Goal: Task Accomplishment & Management: Manage account settings

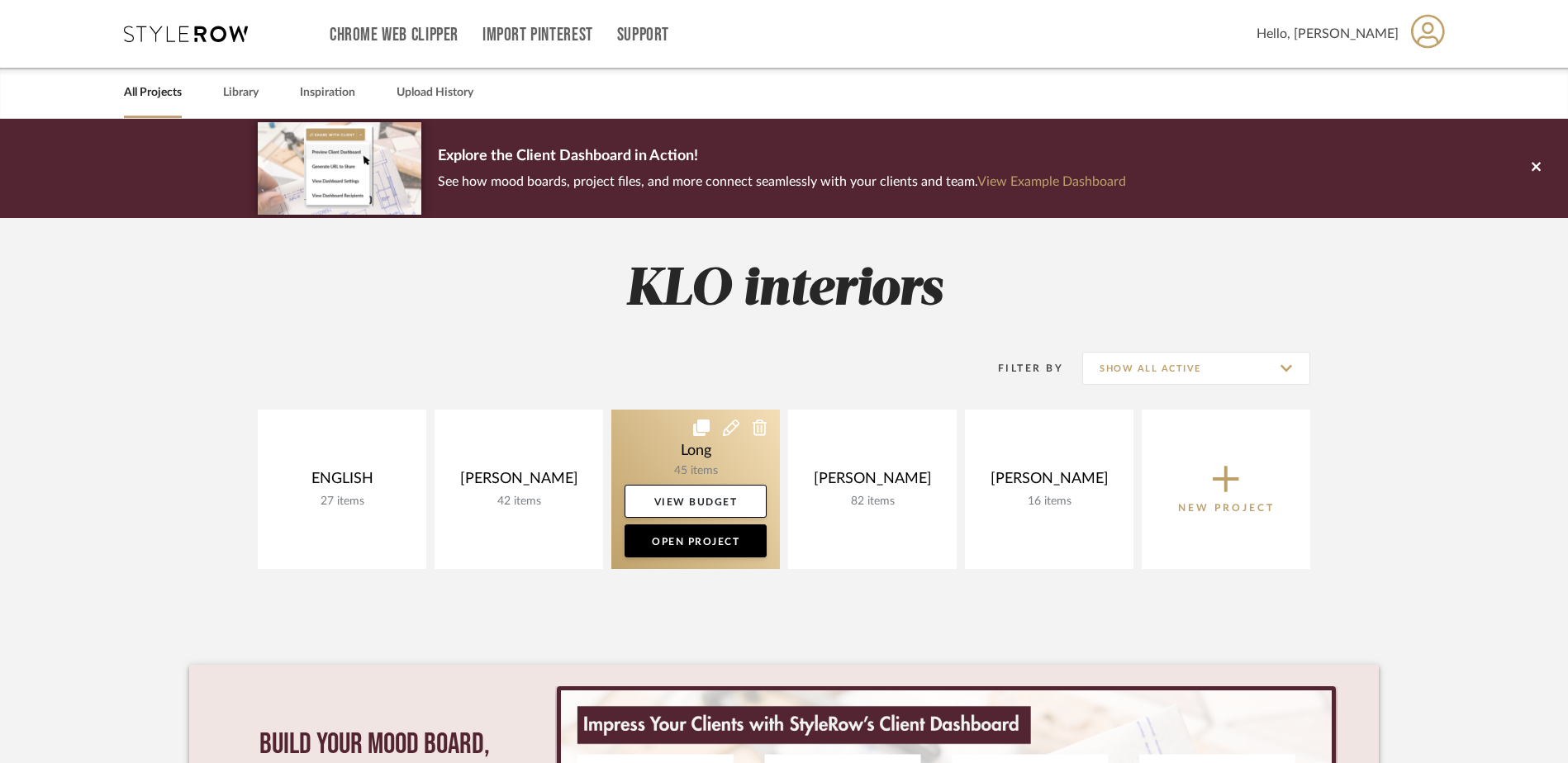
click at [692, 463] on link at bounding box center [695, 489] width 168 height 159
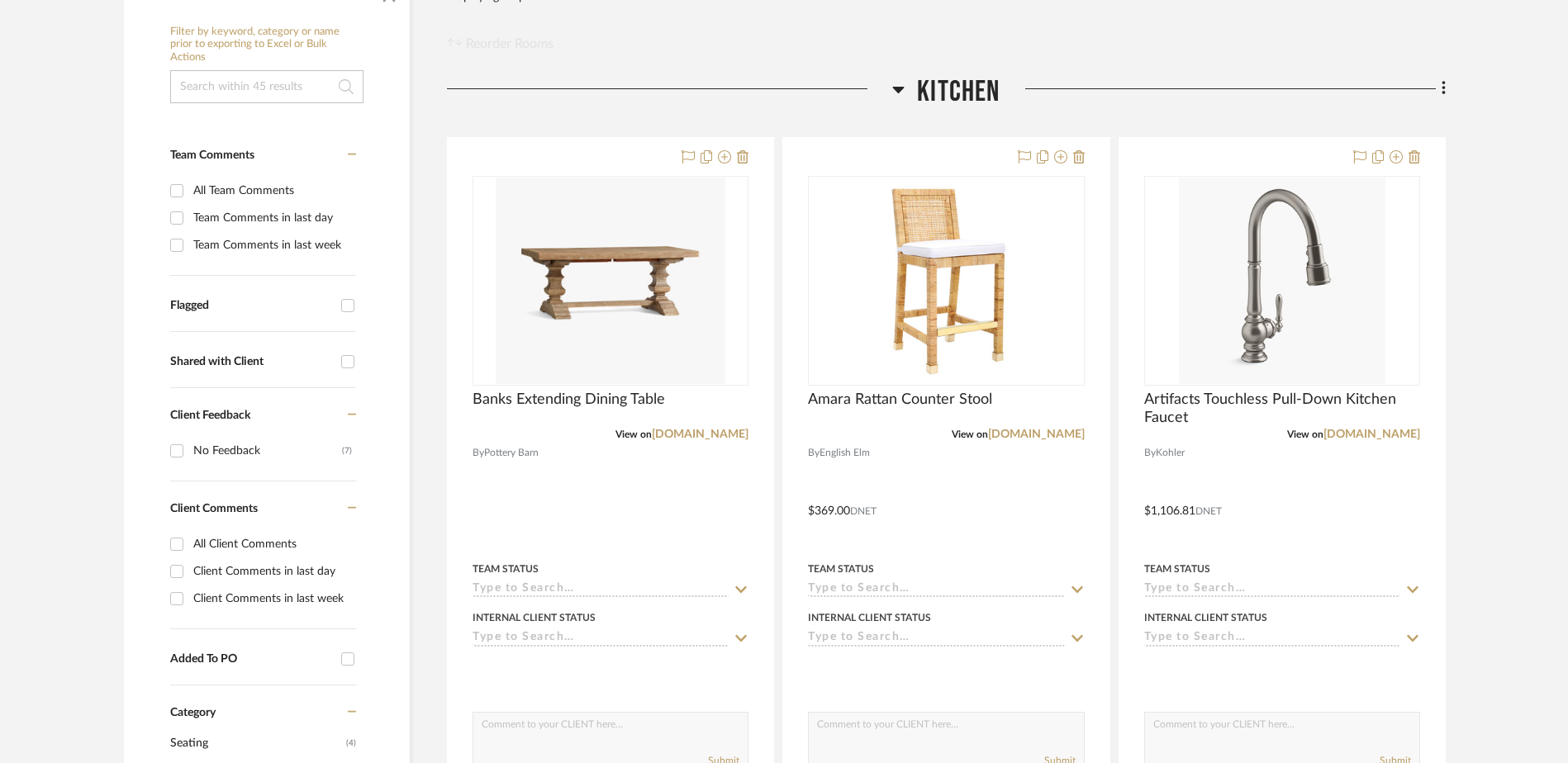
scroll to position [330, 0]
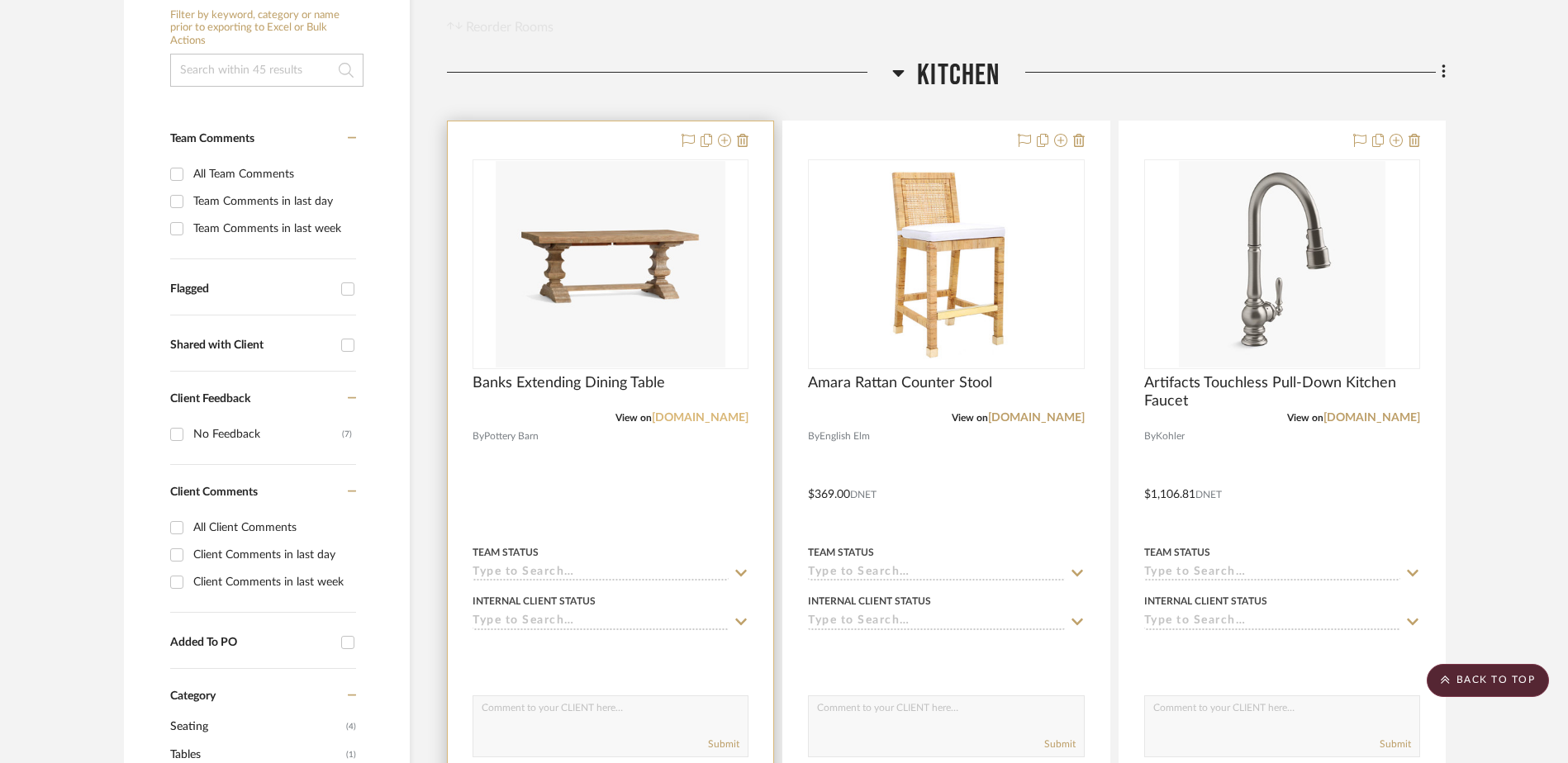
click at [707, 417] on link "[DOMAIN_NAME]" at bounding box center [700, 417] width 96 height 11
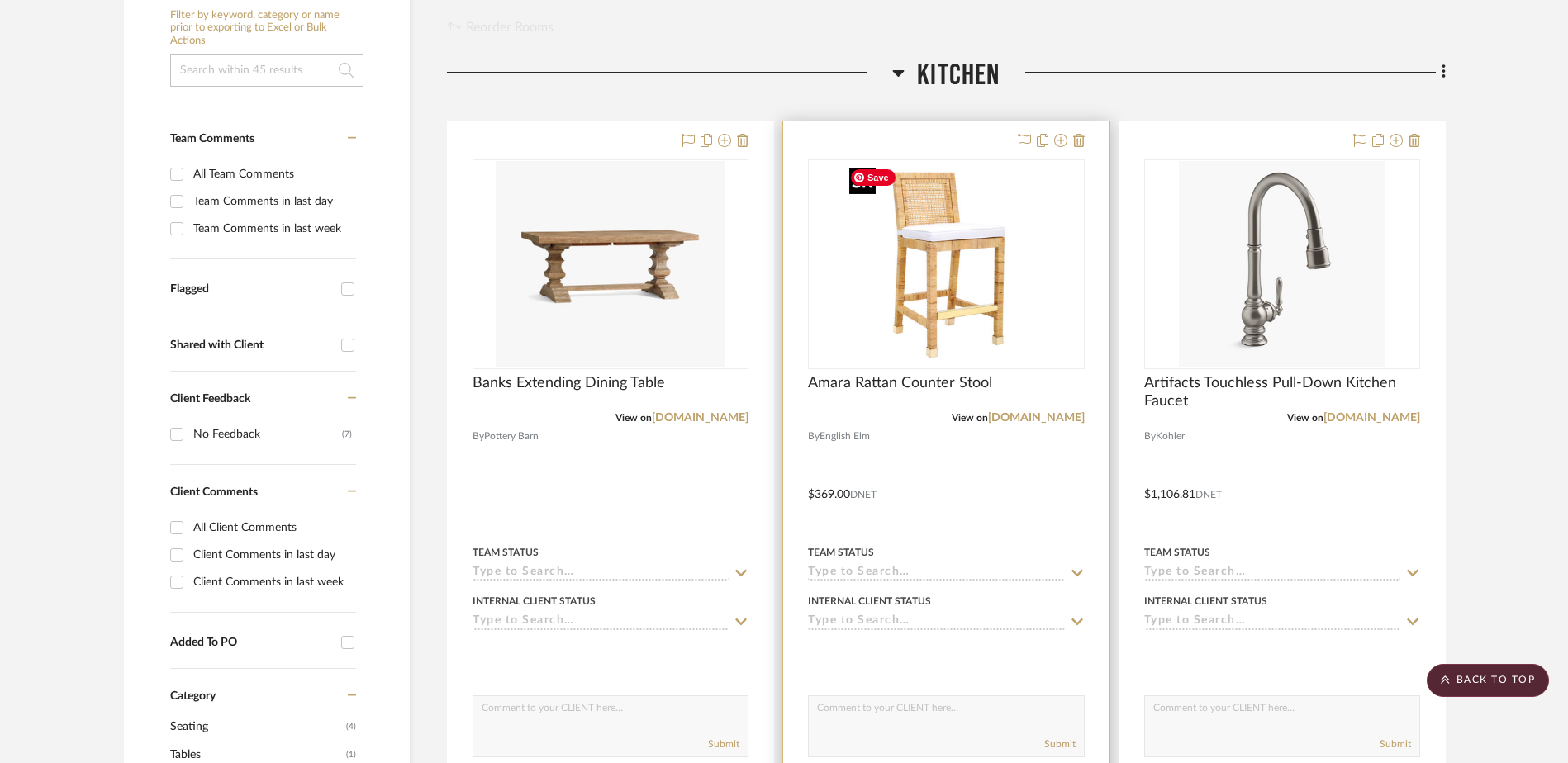
click at [905, 286] on div at bounding box center [946, 264] width 276 height 210
click at [1038, 413] on link "[DOMAIN_NAME]" at bounding box center [1036, 417] width 96 height 11
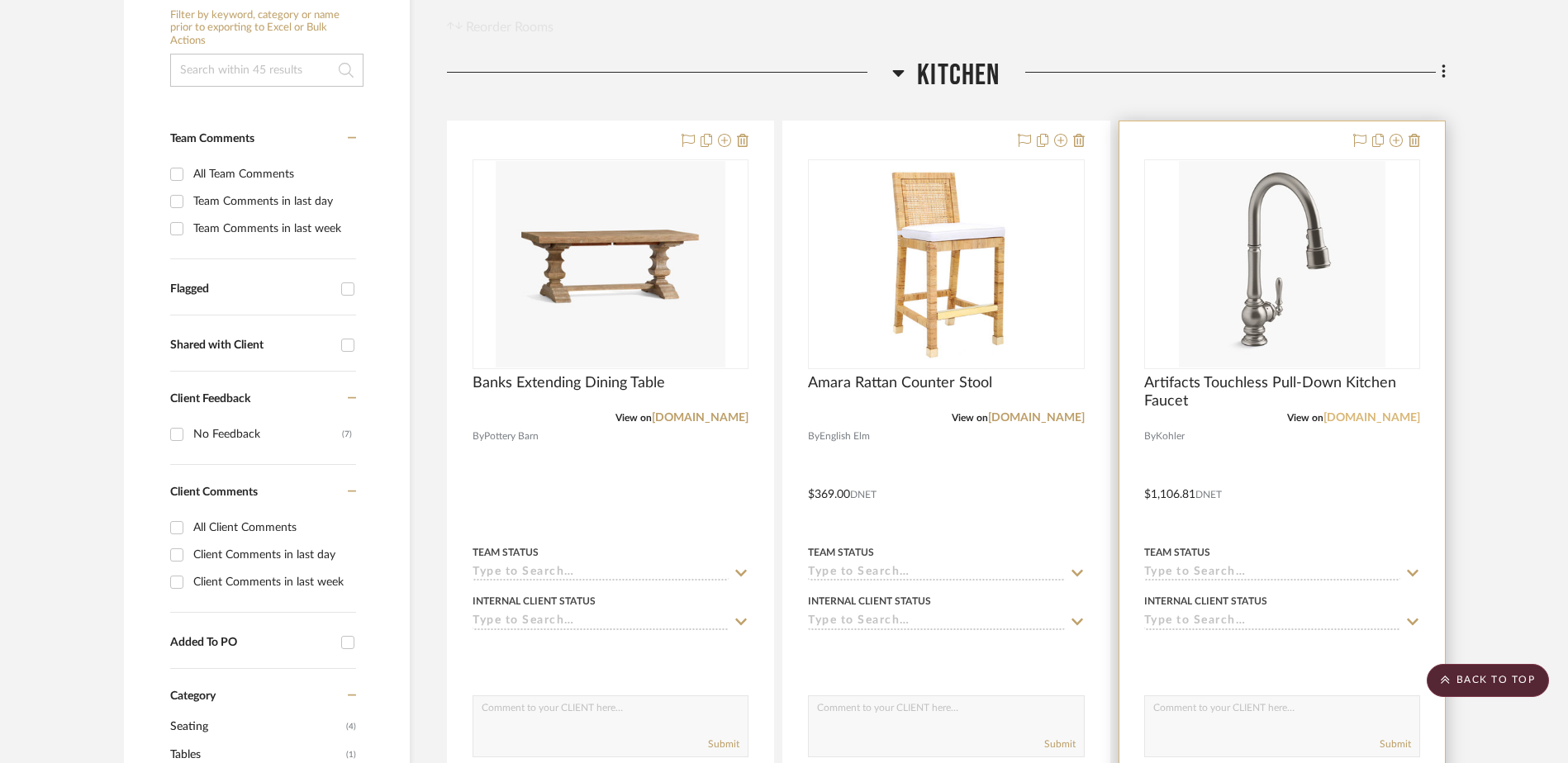
click at [1381, 415] on link "[DOMAIN_NAME]" at bounding box center [1371, 417] width 96 height 11
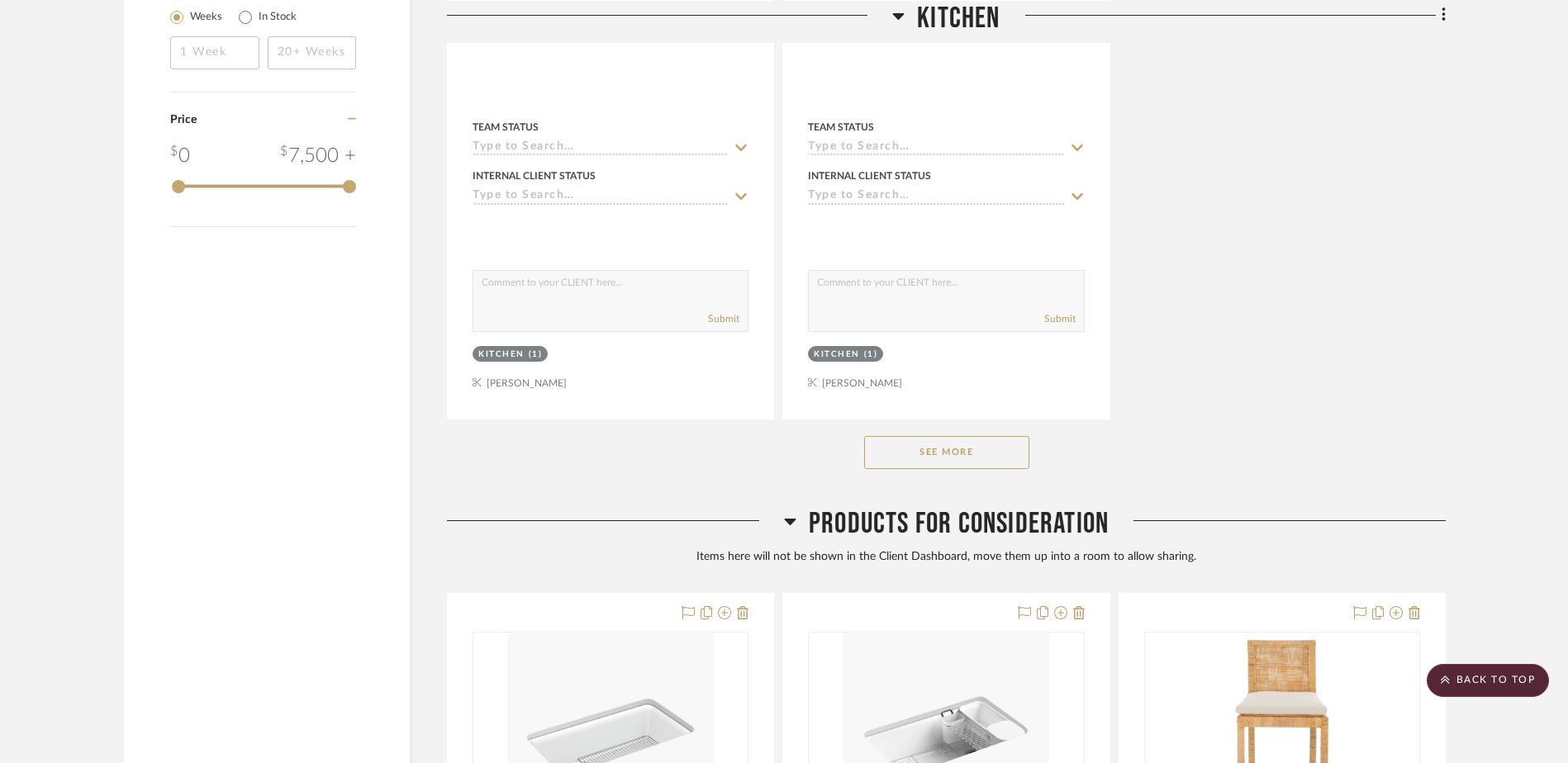
scroll to position [2311, 0]
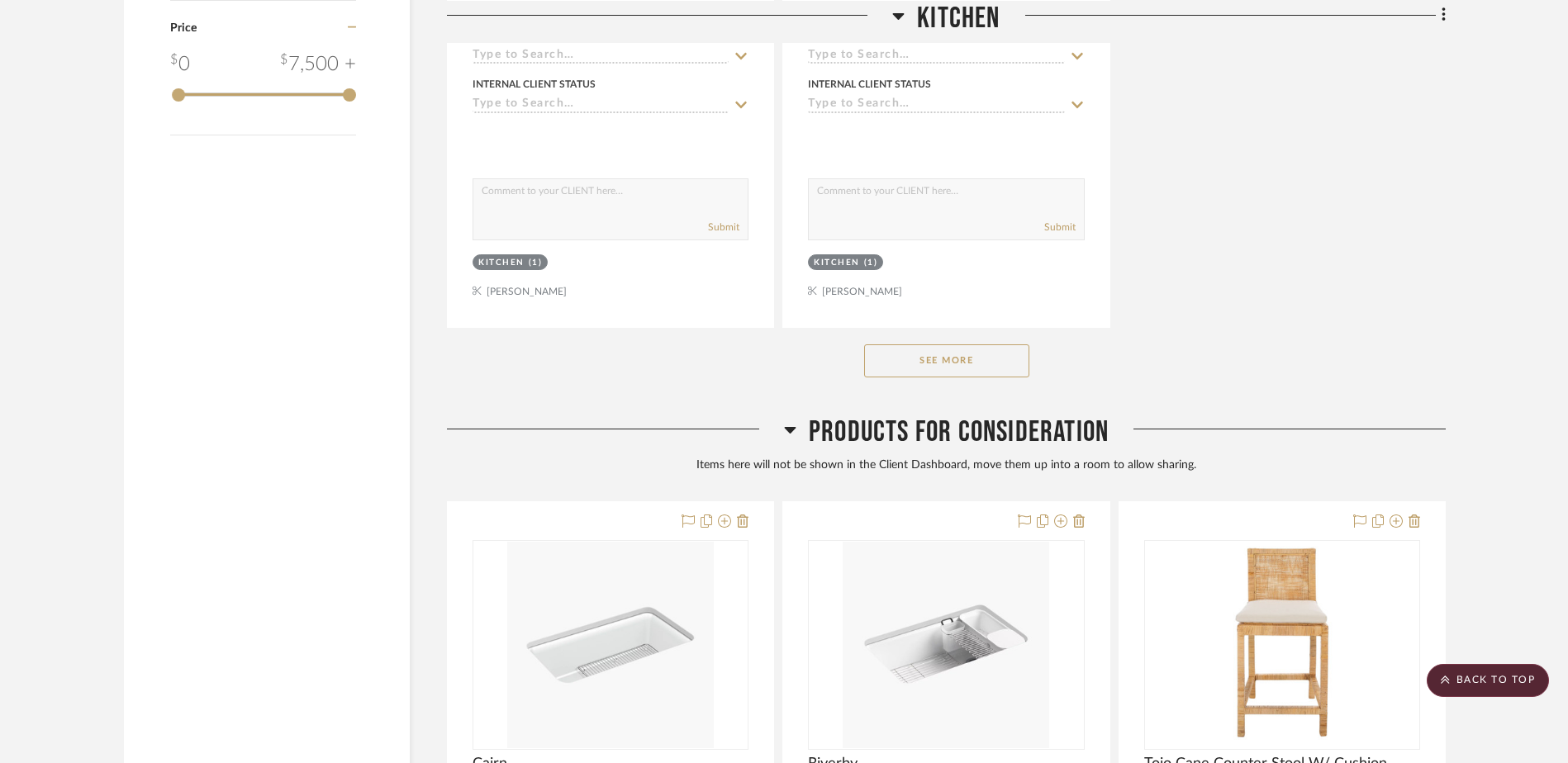
click at [979, 363] on button "See More" at bounding box center [946, 361] width 165 height 33
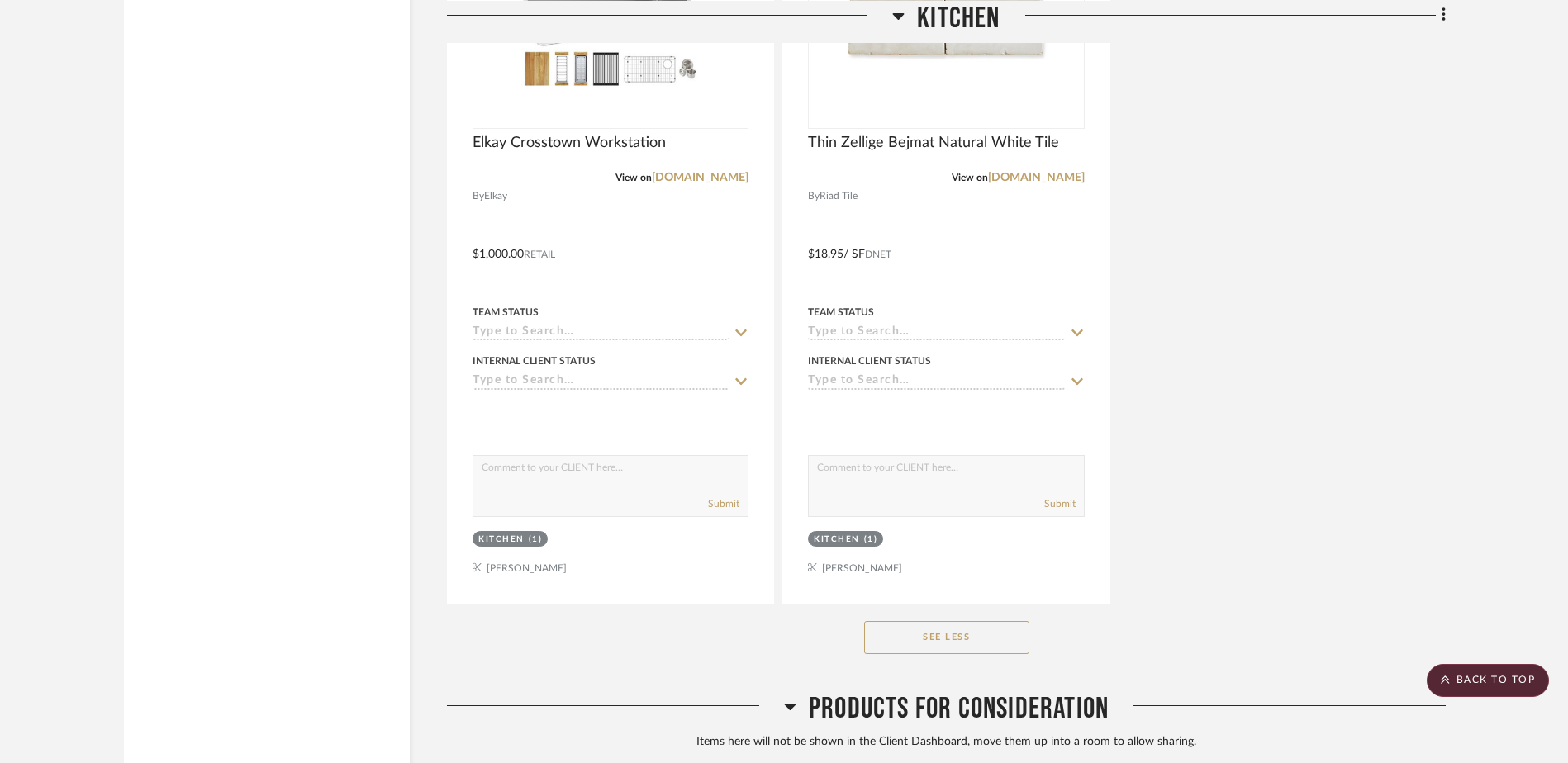
scroll to position [5532, 0]
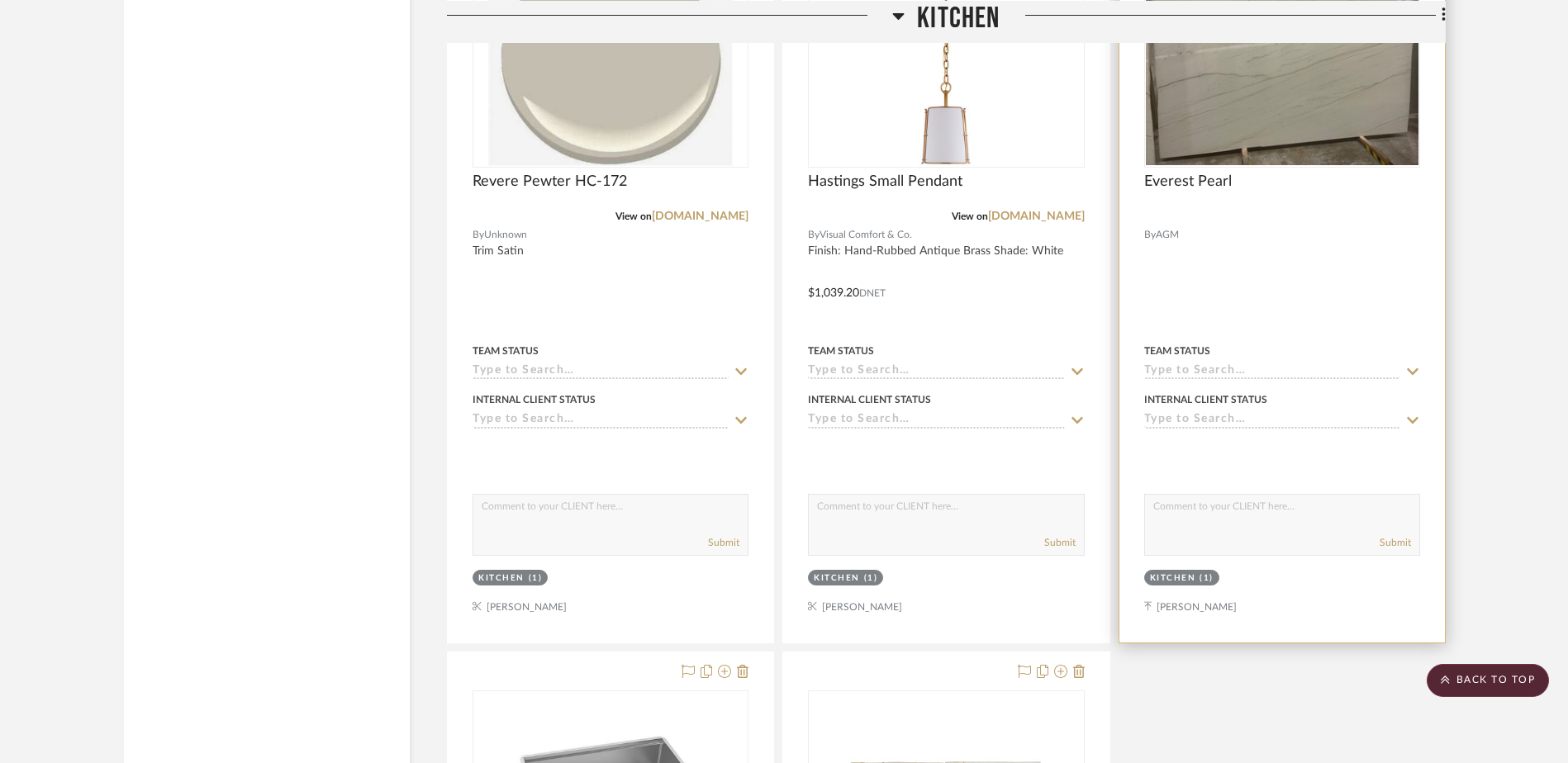
scroll to position [4789, 0]
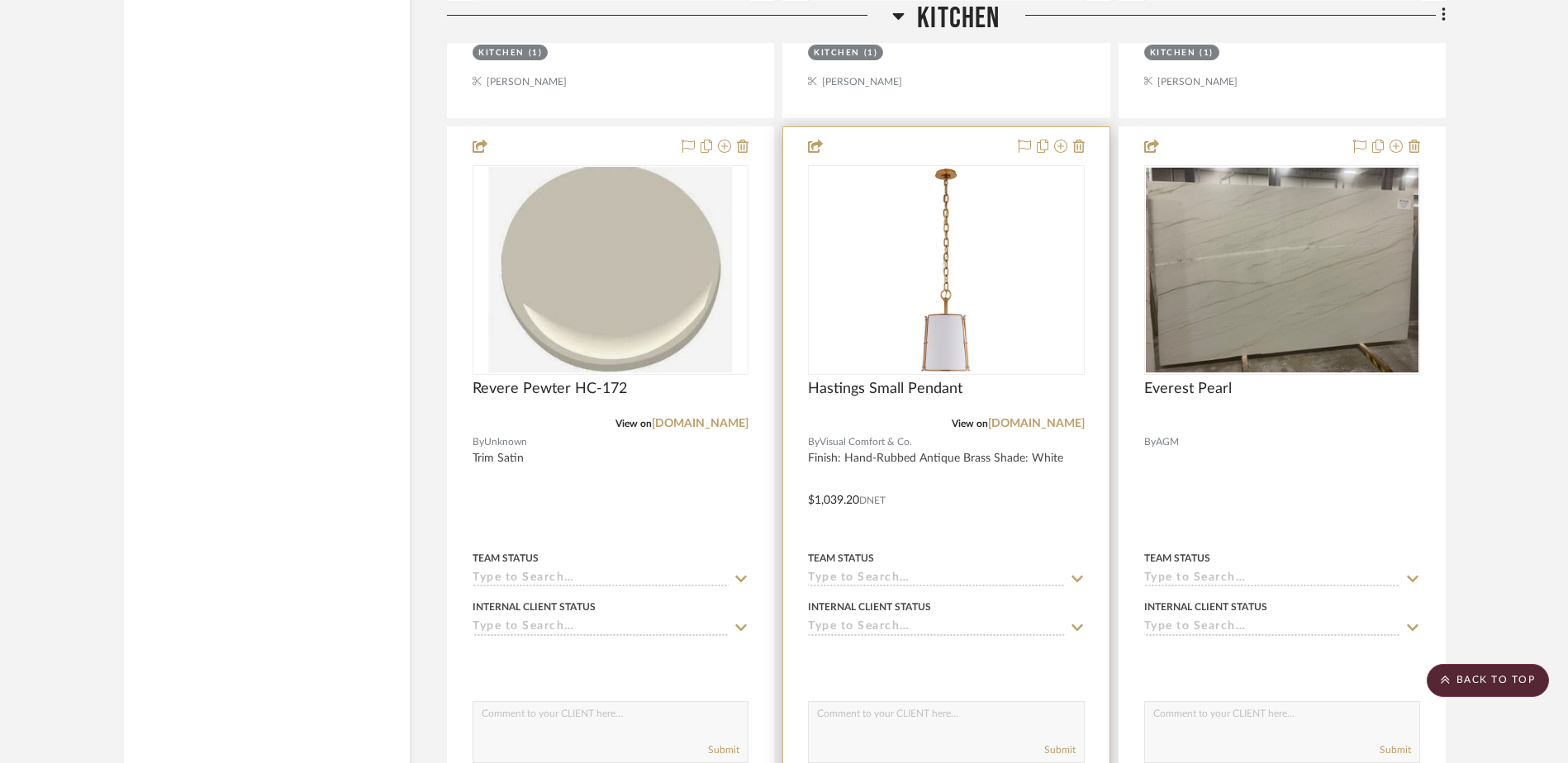
scroll to position [4706, 0]
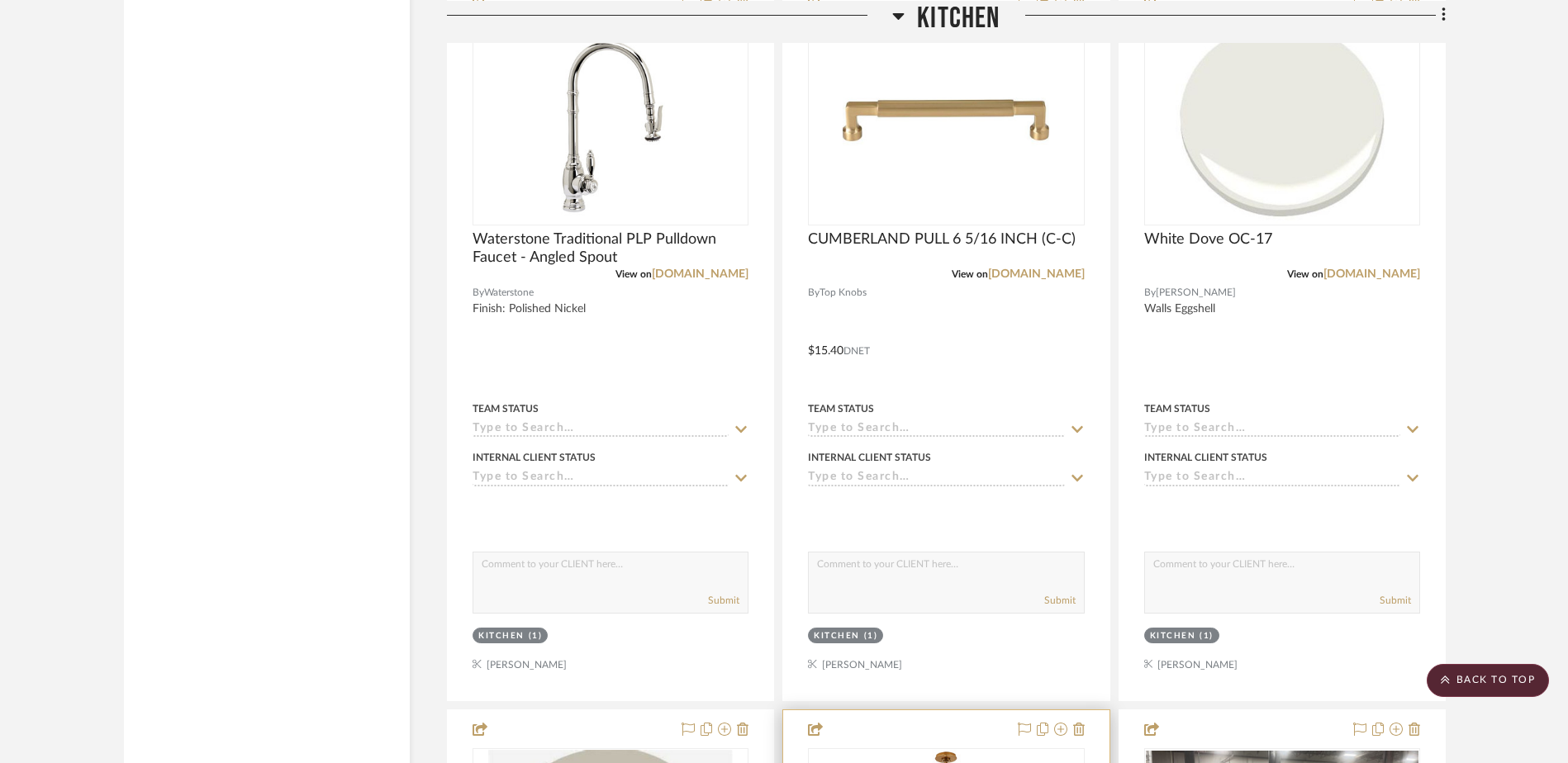
scroll to position [4128, 0]
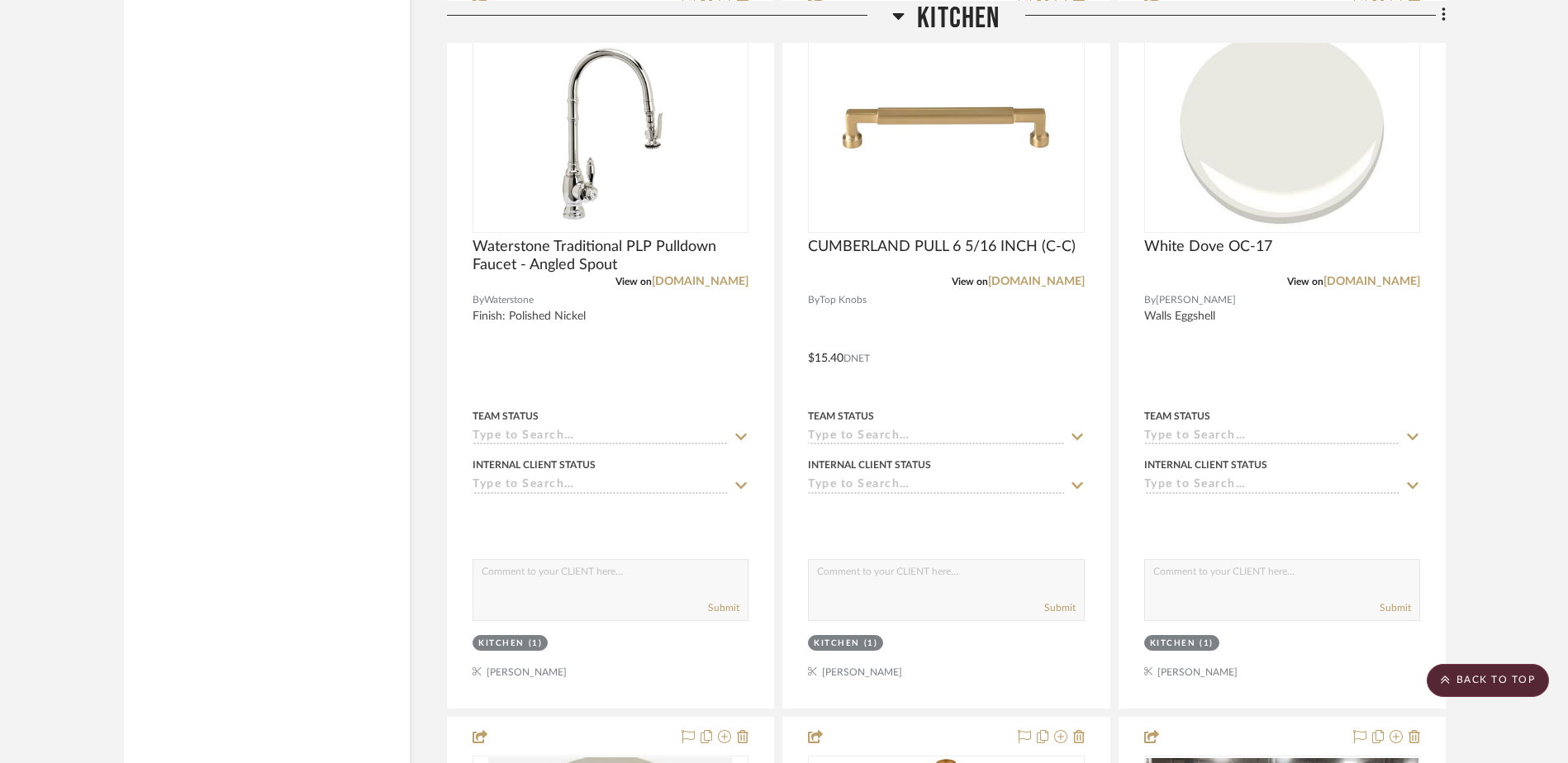
click at [292, 368] on div "Filter by keyword, category or name prior to exporting to Excel or Bulk Actions…" at bounding box center [266, 217] width 285 height 8129
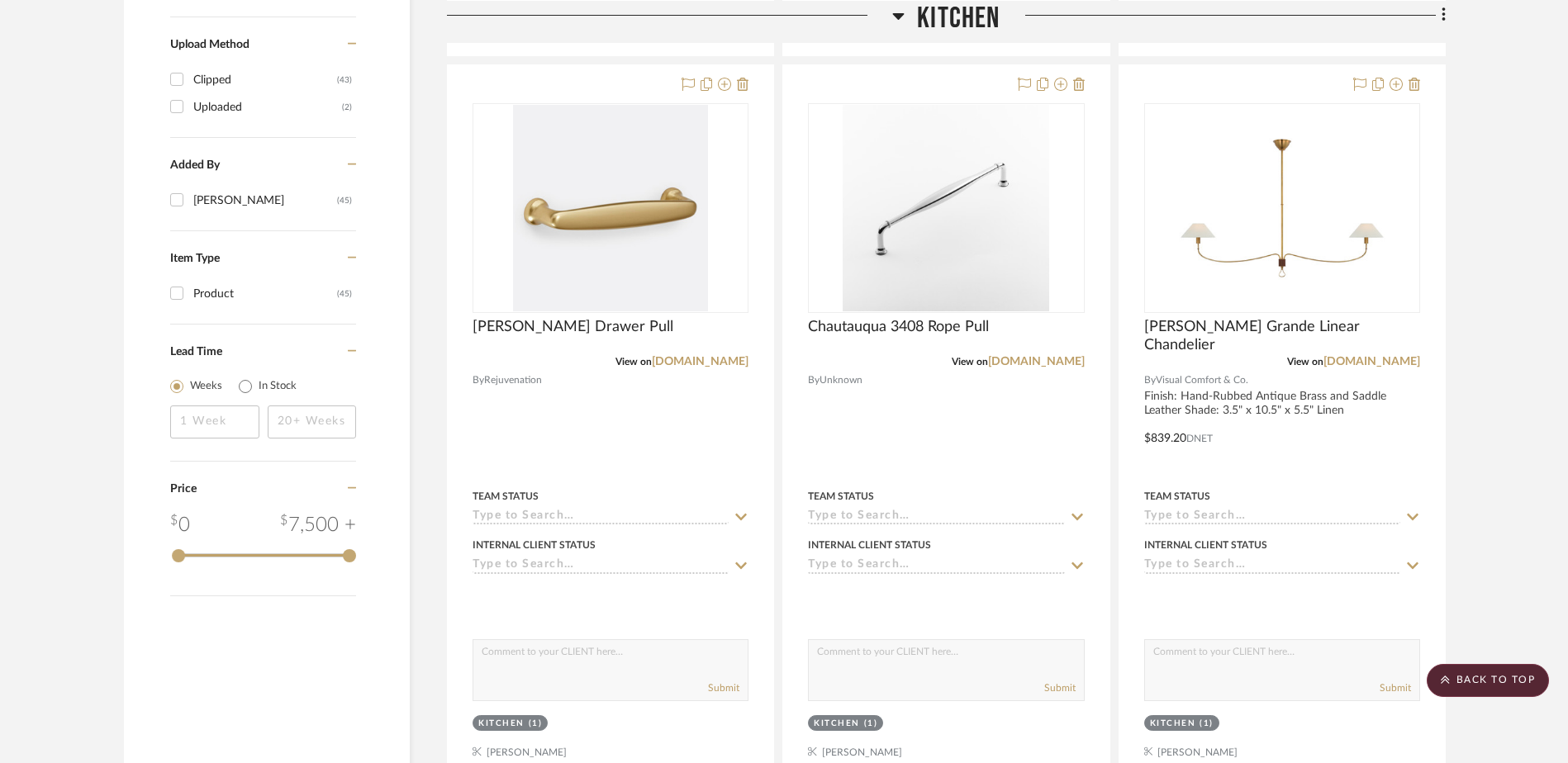
scroll to position [1651, 0]
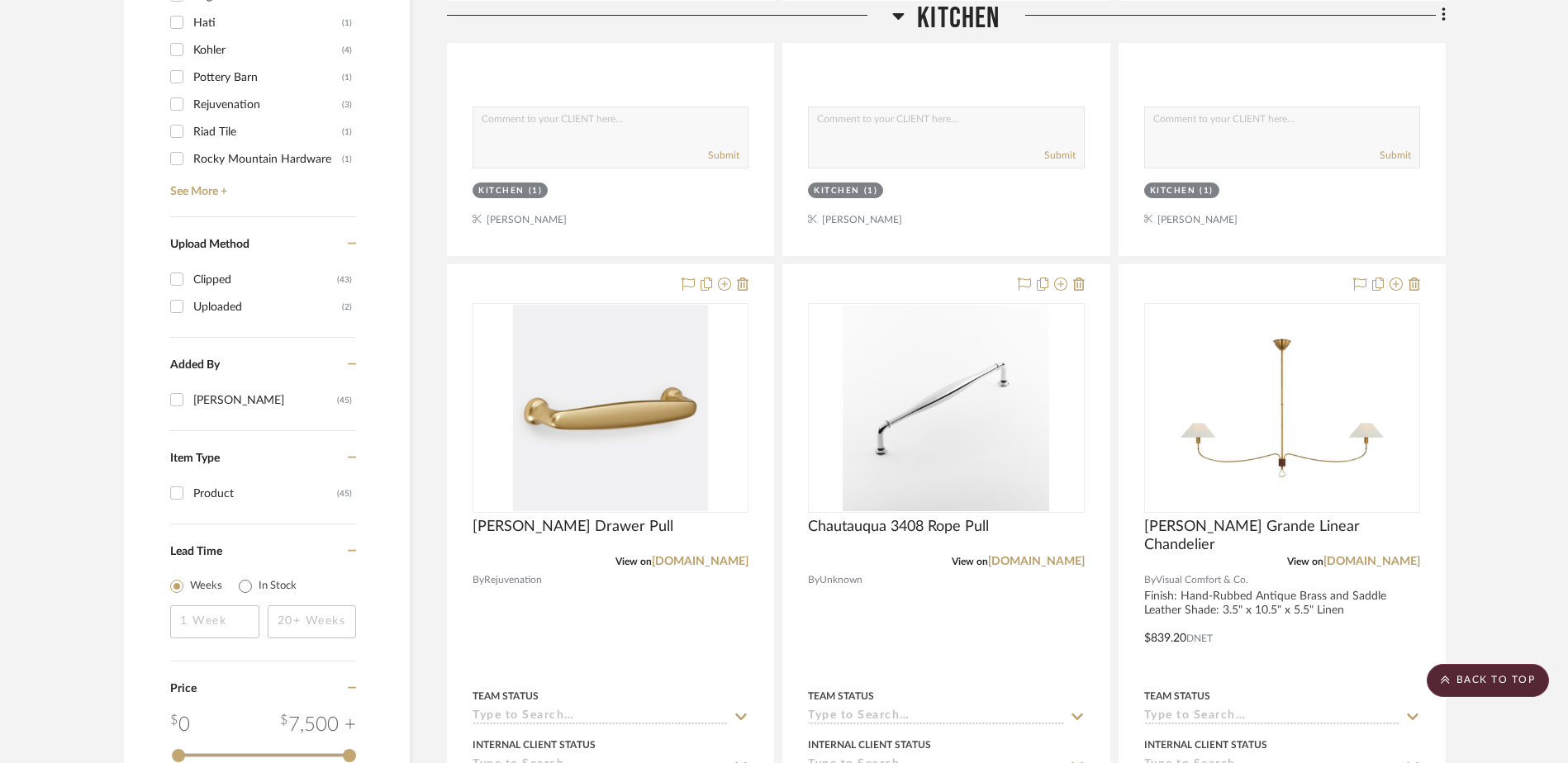
drag, startPoint x: 85, startPoint y: 398, endPoint x: 130, endPoint y: 392, distance: 45.4
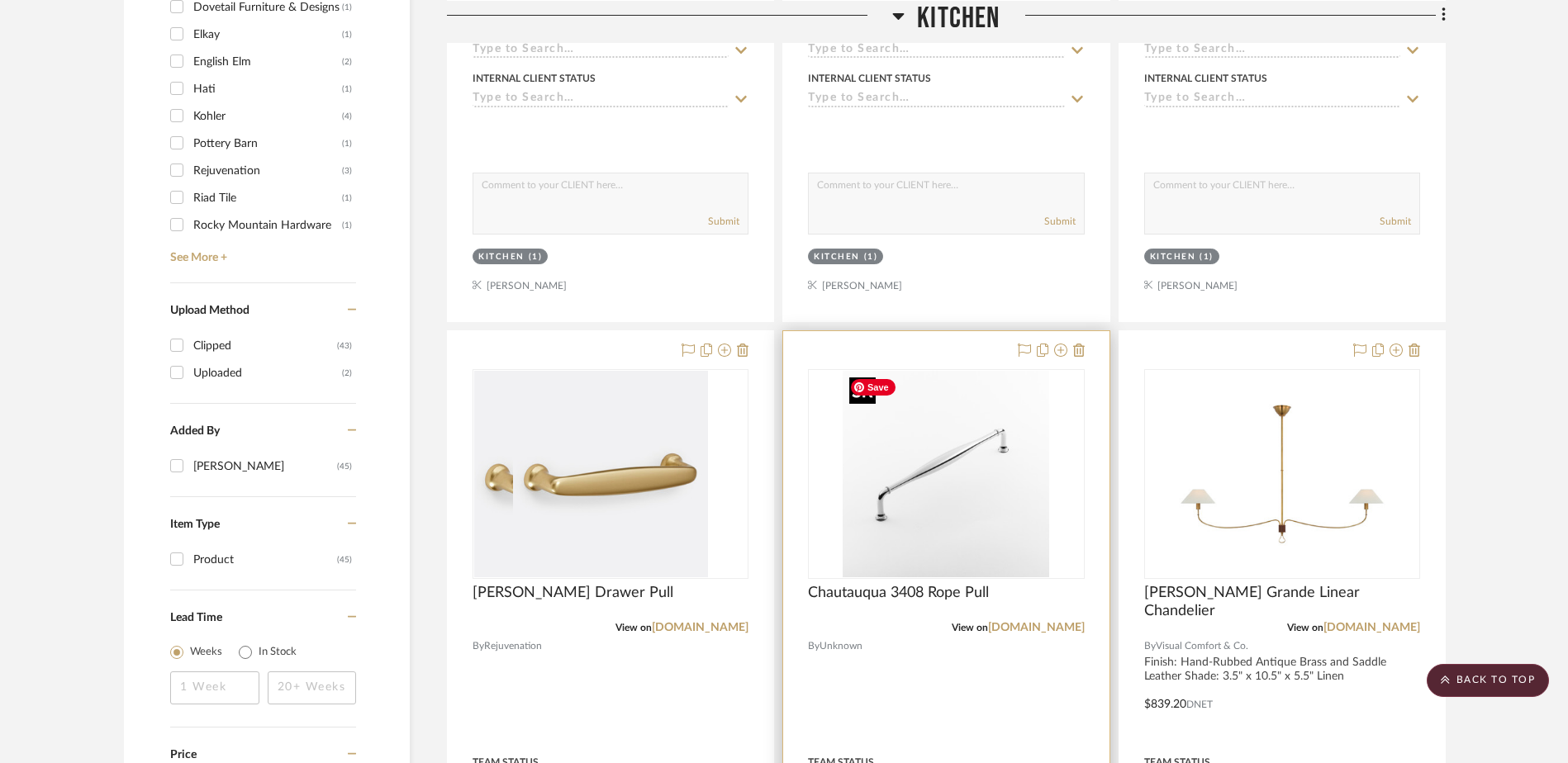
scroll to position [1569, 0]
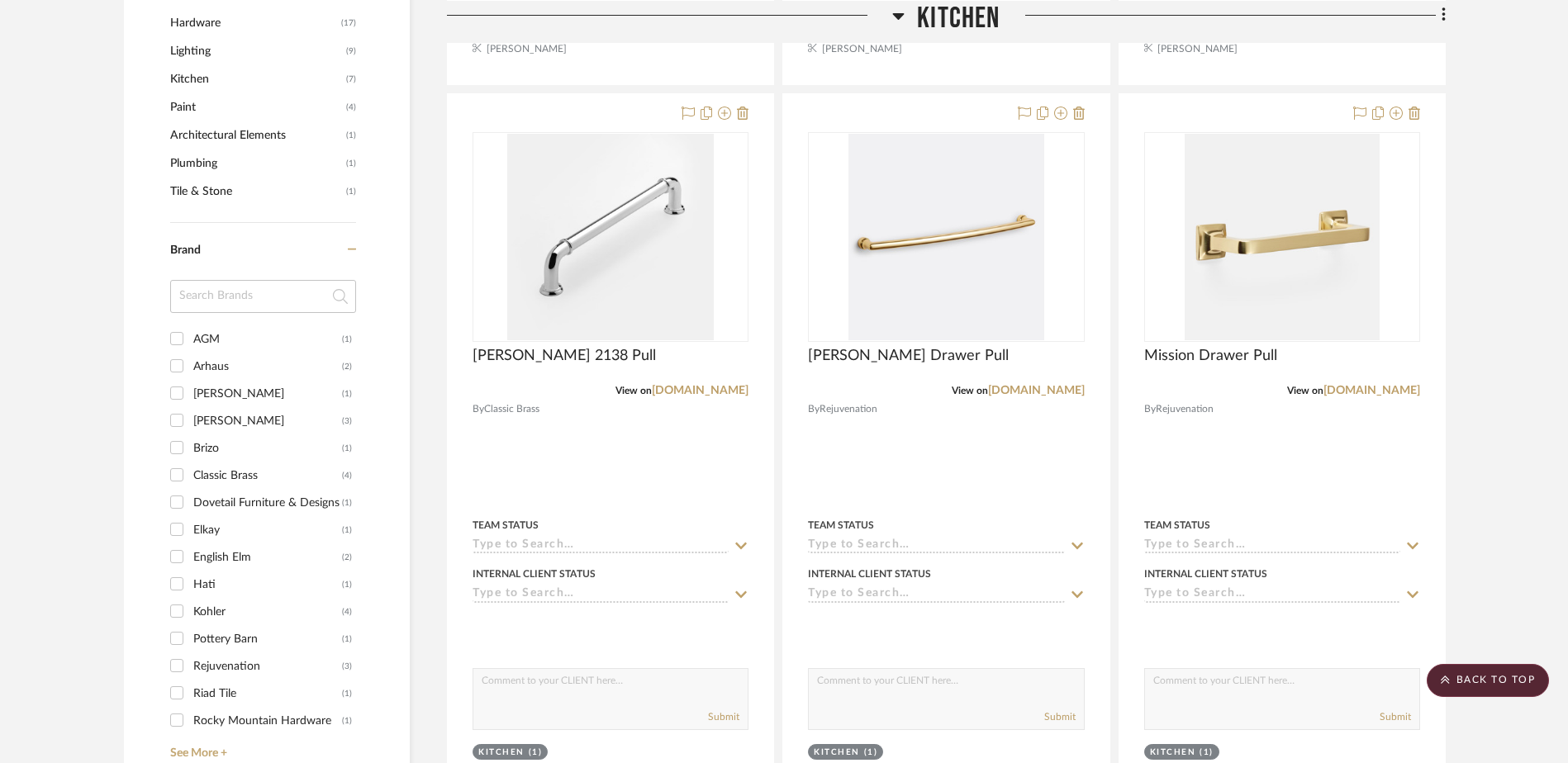
scroll to position [1073, 0]
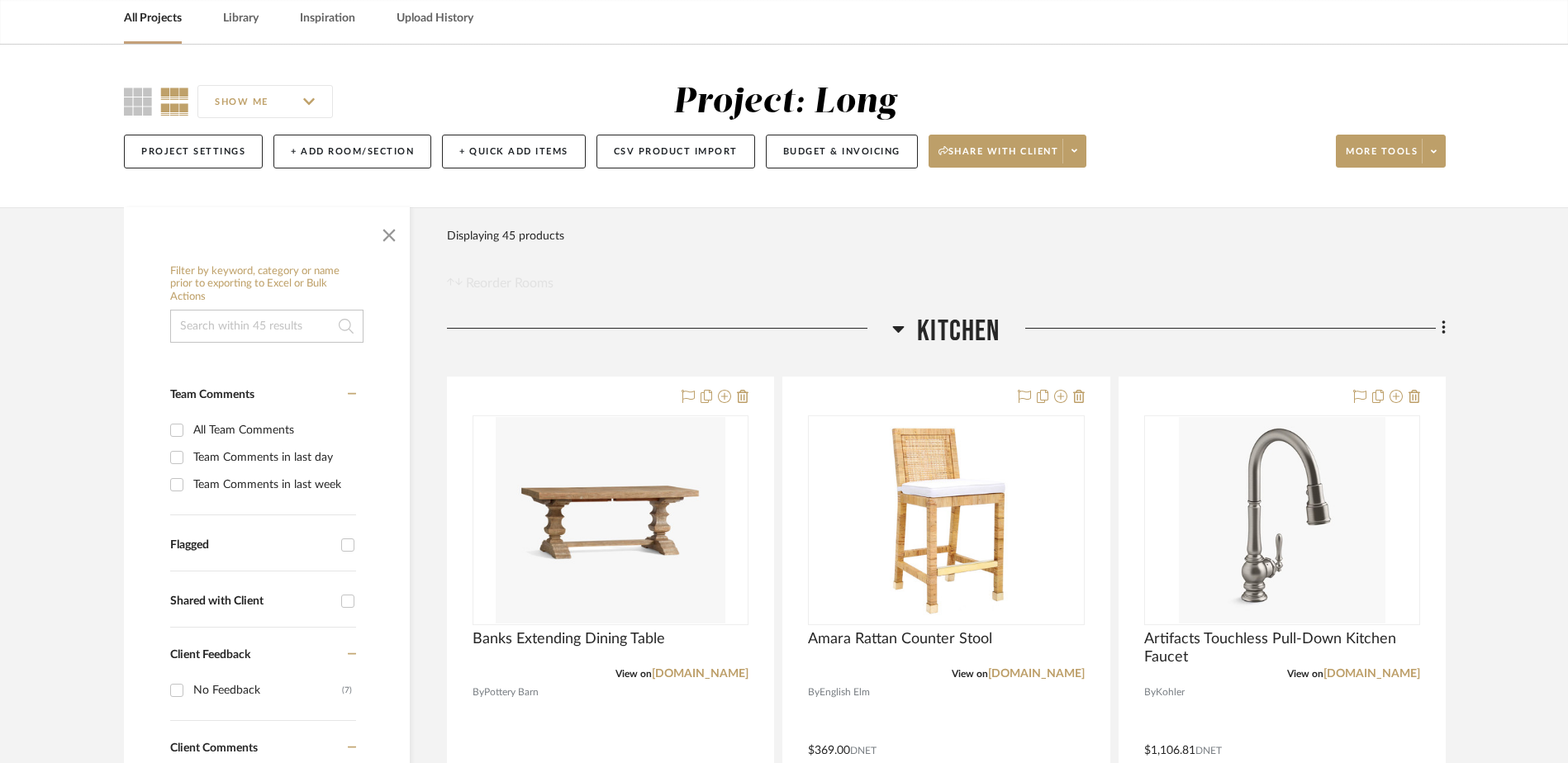
scroll to position [0, 0]
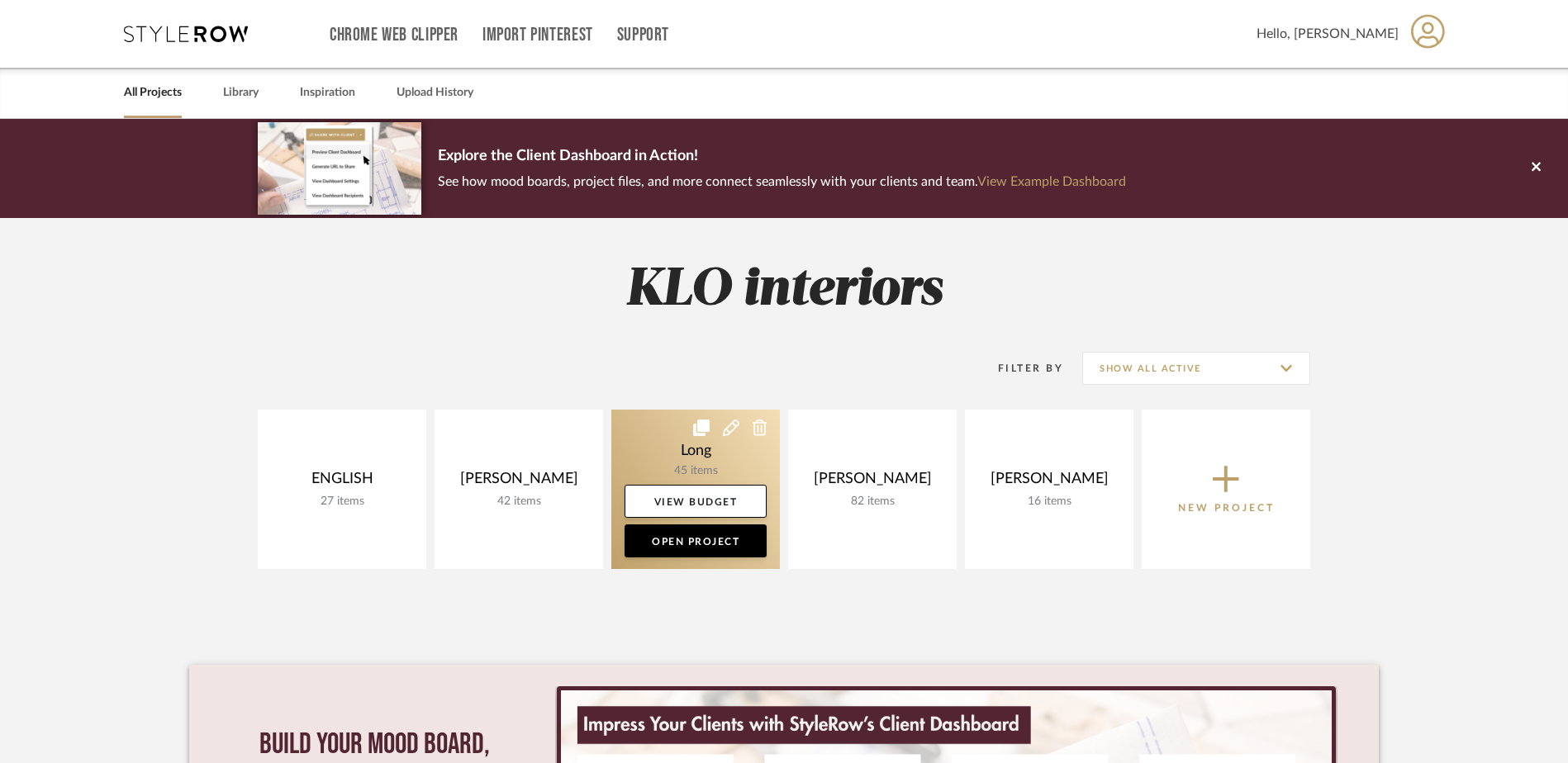
click at [760, 425] on icon at bounding box center [759, 427] width 15 height 16
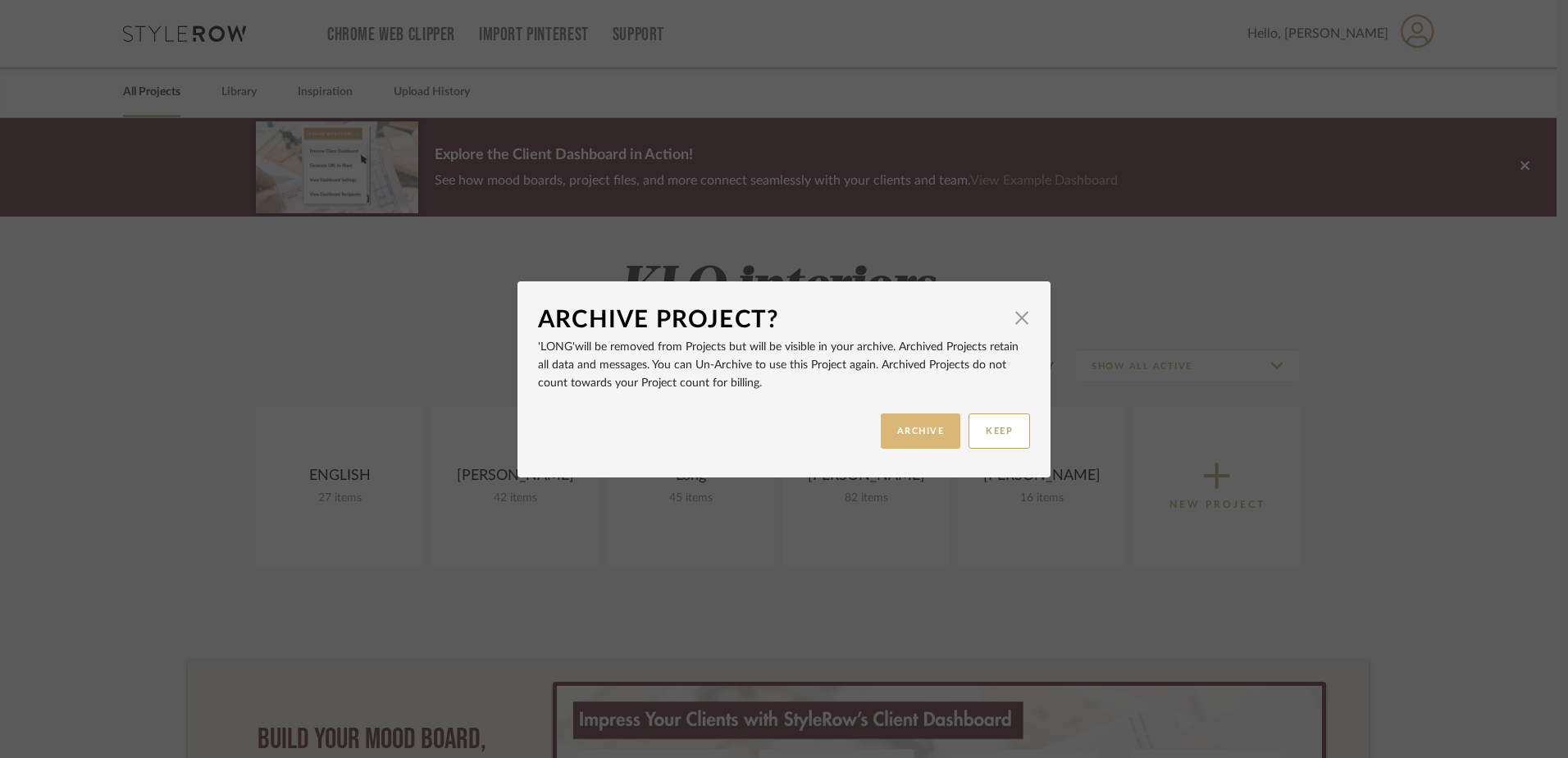
click at [914, 423] on button "ARCHIVE" at bounding box center [921, 430] width 80 height 35
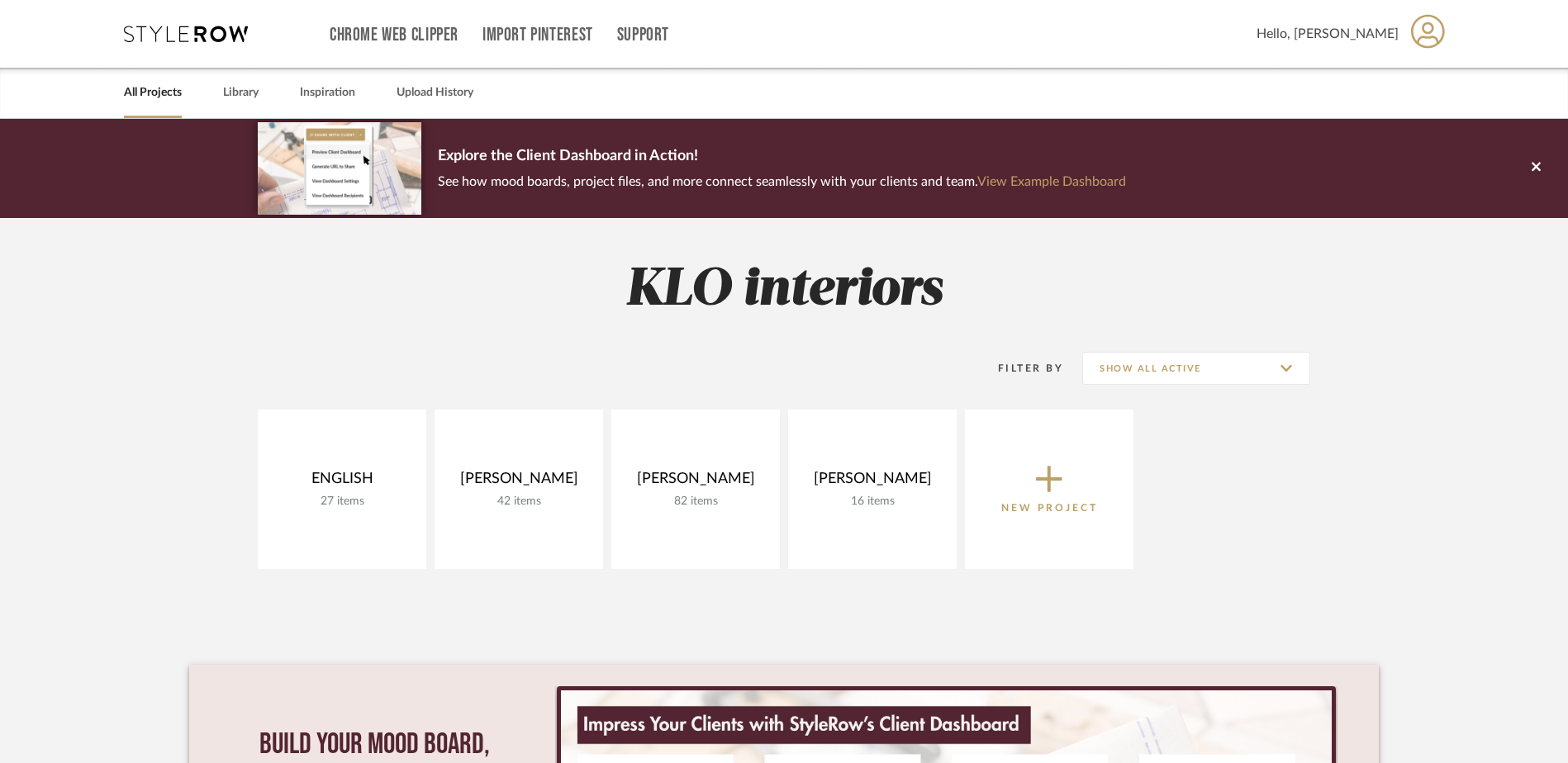
click at [1052, 485] on icon at bounding box center [1049, 479] width 27 height 34
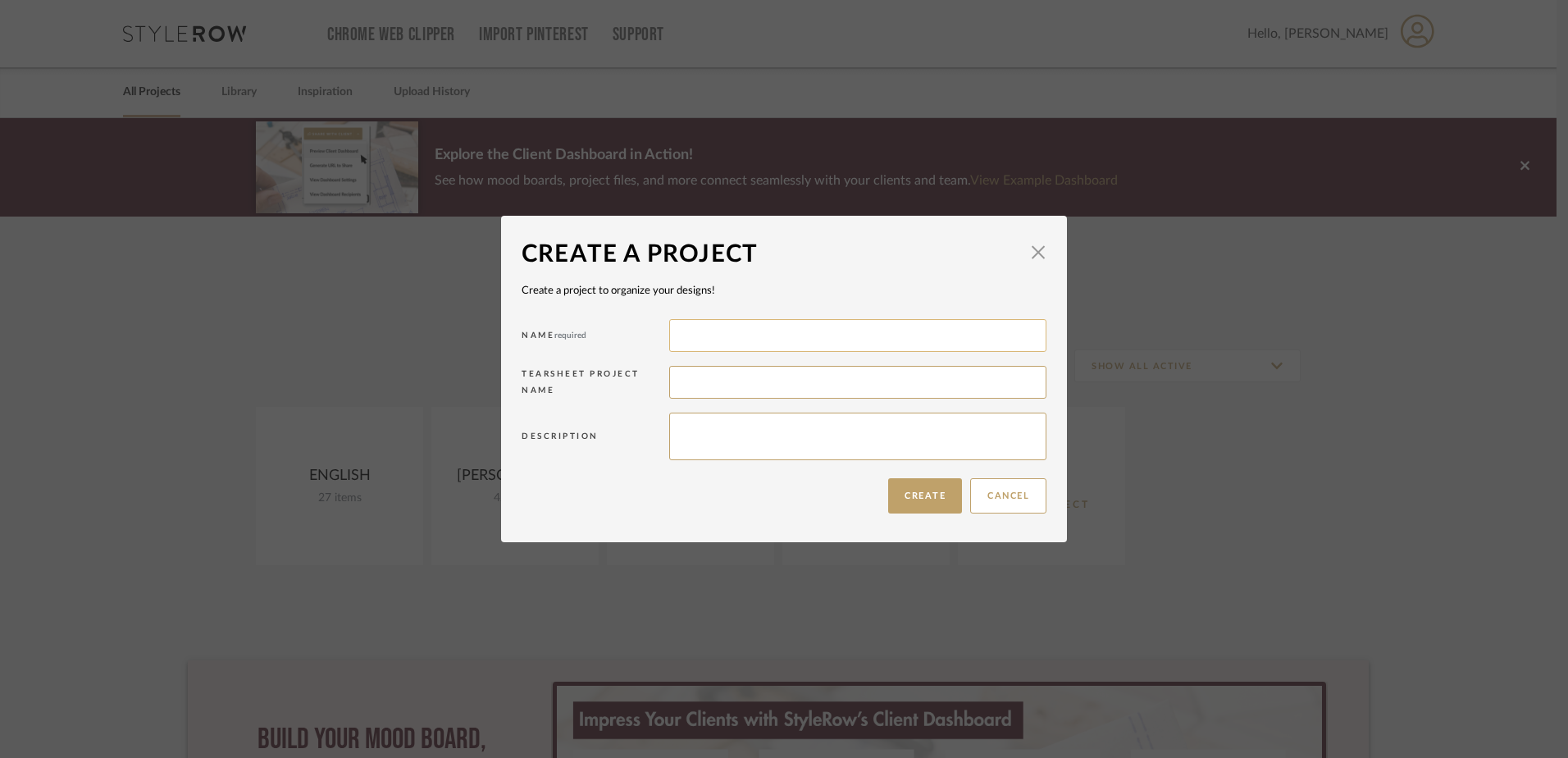
click at [707, 332] on input at bounding box center [858, 335] width 377 height 32
type input "[PERSON_NAME] Family Dental"
click at [682, 384] on input at bounding box center [858, 382] width 377 height 32
drag, startPoint x: 790, startPoint y: 338, endPoint x: 673, endPoint y: 338, distance: 117.0
click at [673, 338] on input "[PERSON_NAME] Family Dental" at bounding box center [858, 335] width 377 height 32
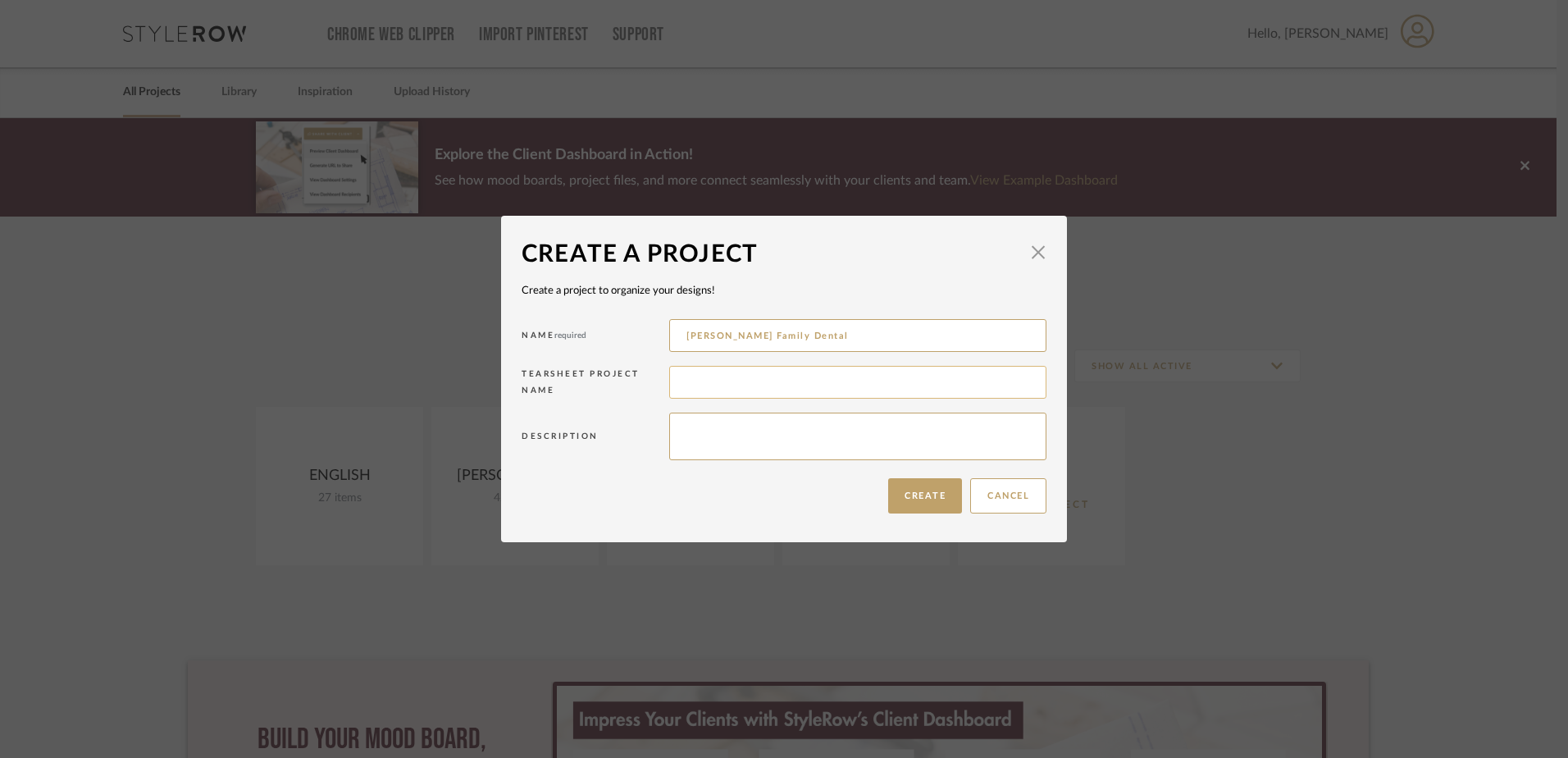
click at [706, 382] on input at bounding box center [858, 382] width 377 height 32
paste input "[PERSON_NAME] Family Dental"
type input "[PERSON_NAME] Family Dental"
click at [904, 496] on button "Create" at bounding box center [925, 495] width 73 height 35
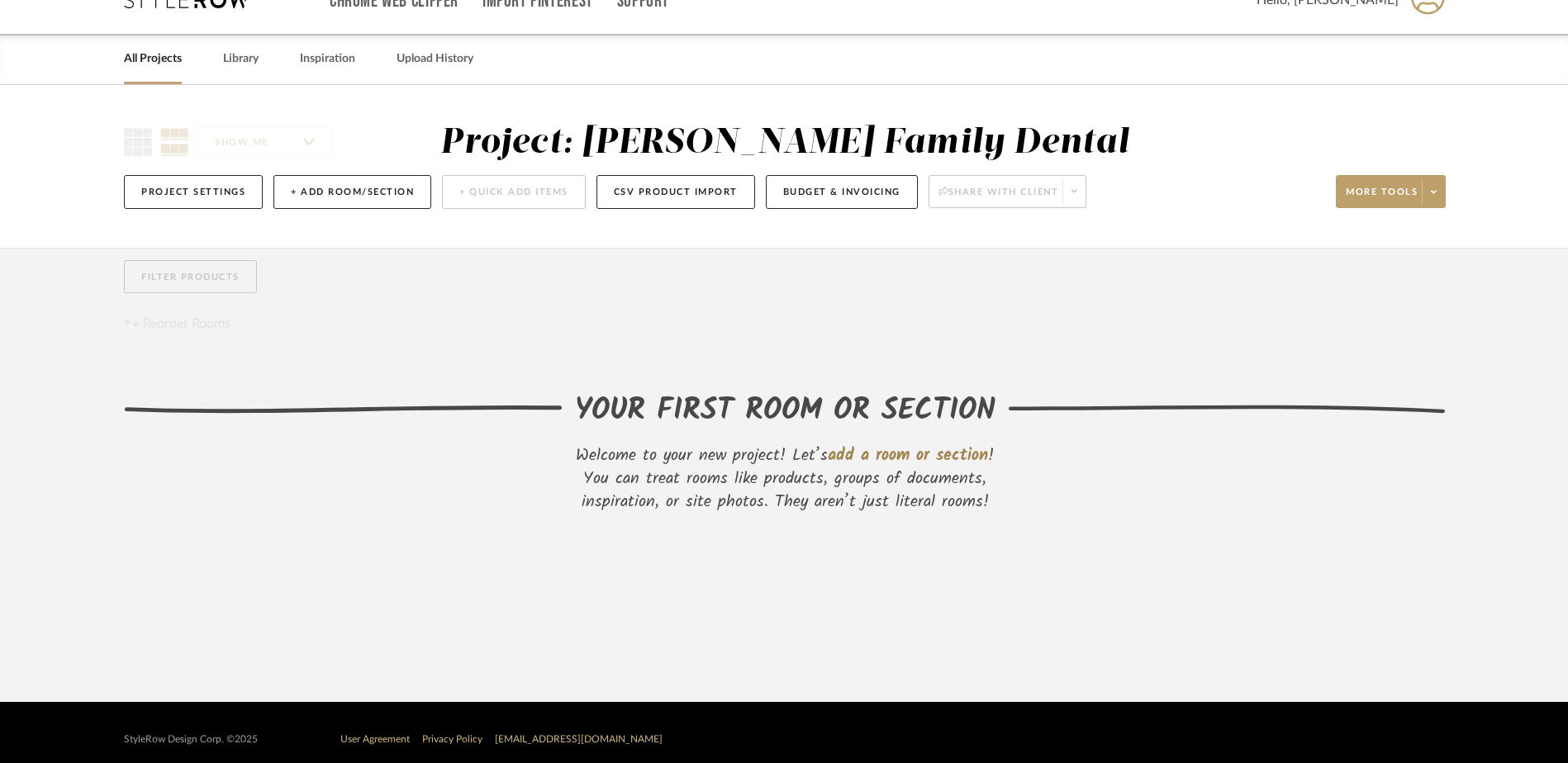
scroll to position [49, 0]
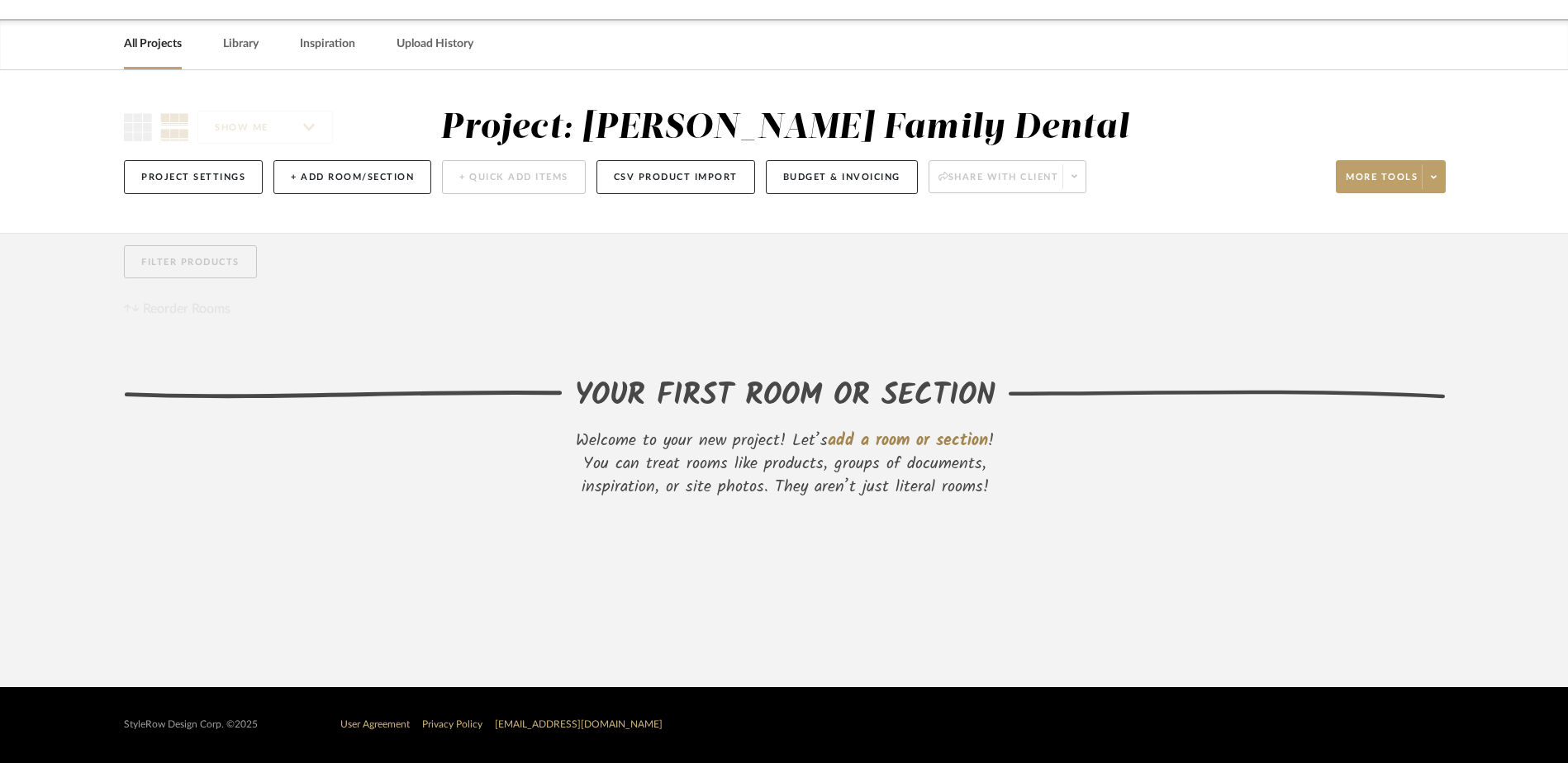
click at [877, 436] on span "add a room or section" at bounding box center [908, 441] width 160 height 27
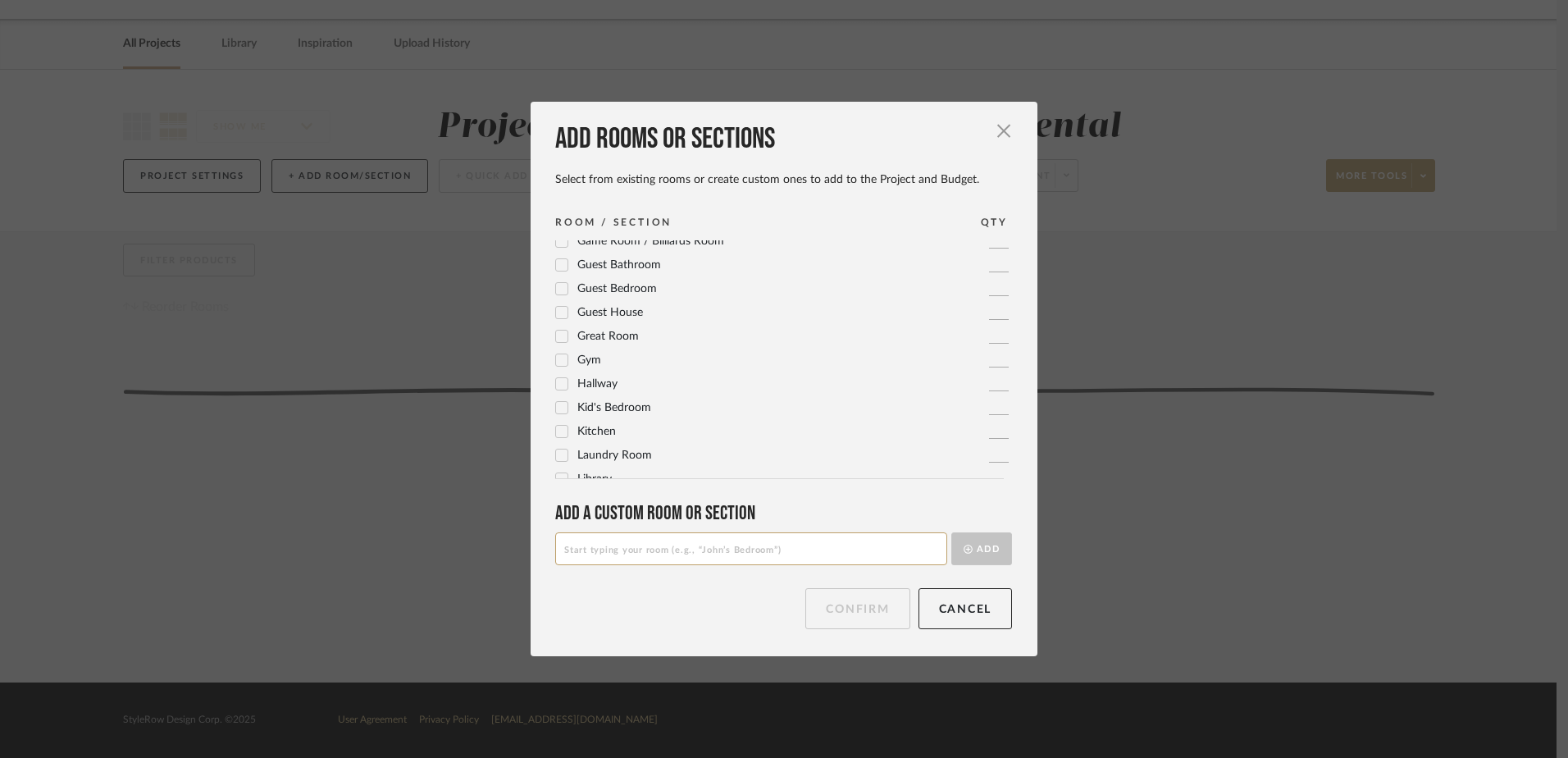
scroll to position [164, 0]
click at [557, 299] on icon at bounding box center [561, 299] width 11 height 11
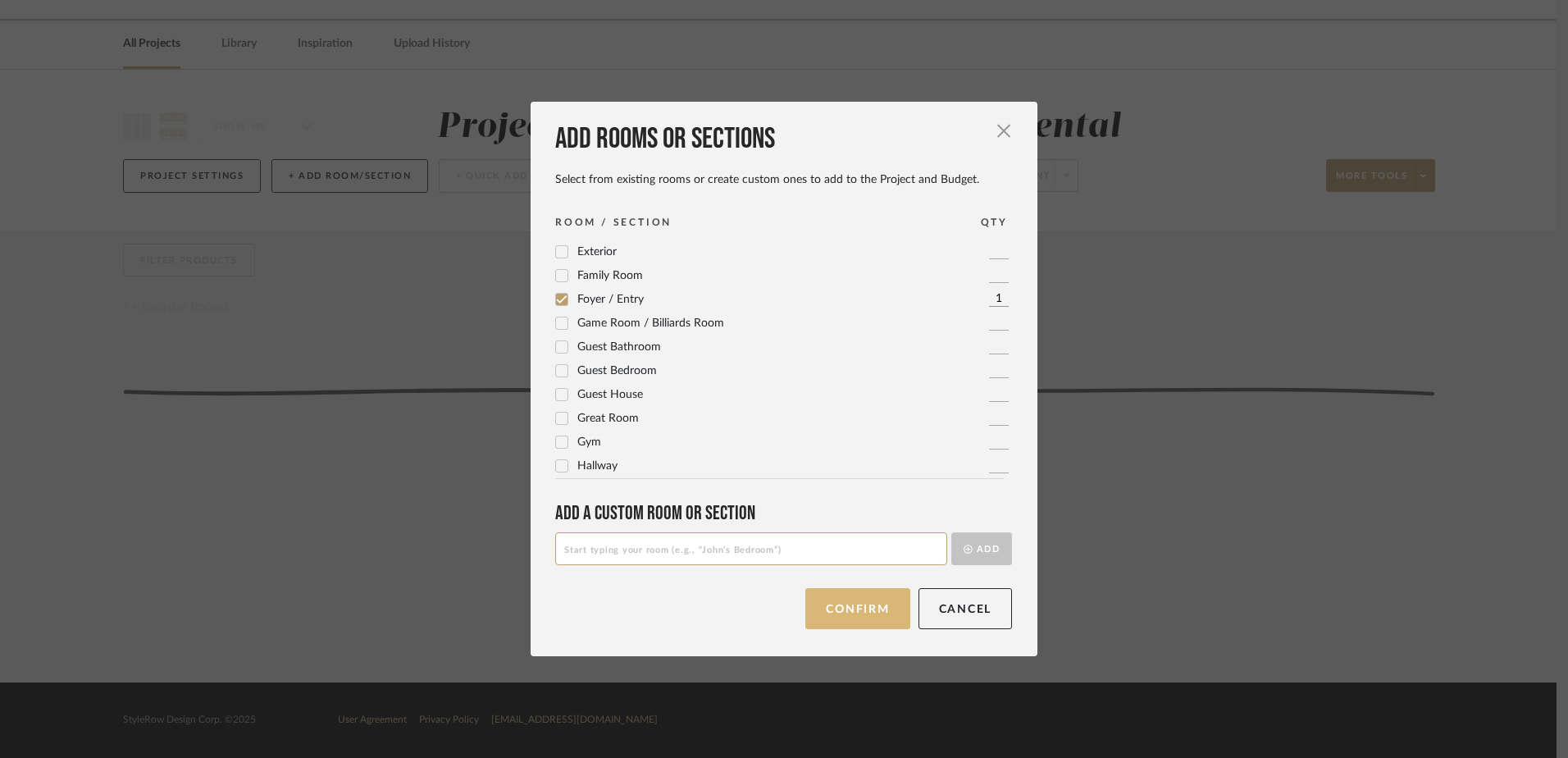
click at [848, 608] on button "Confirm" at bounding box center [858, 609] width 104 height 41
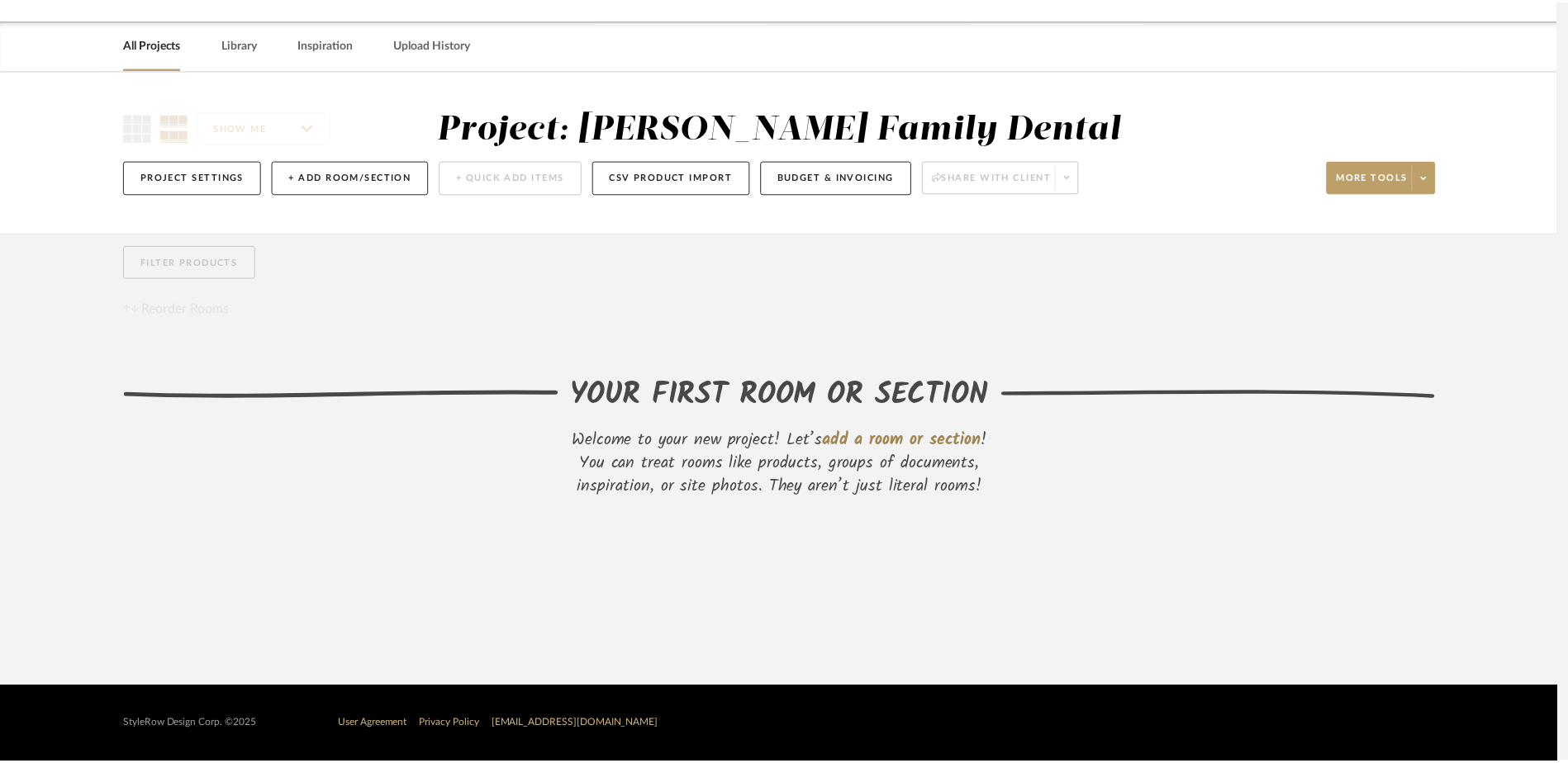
scroll to position [49, 0]
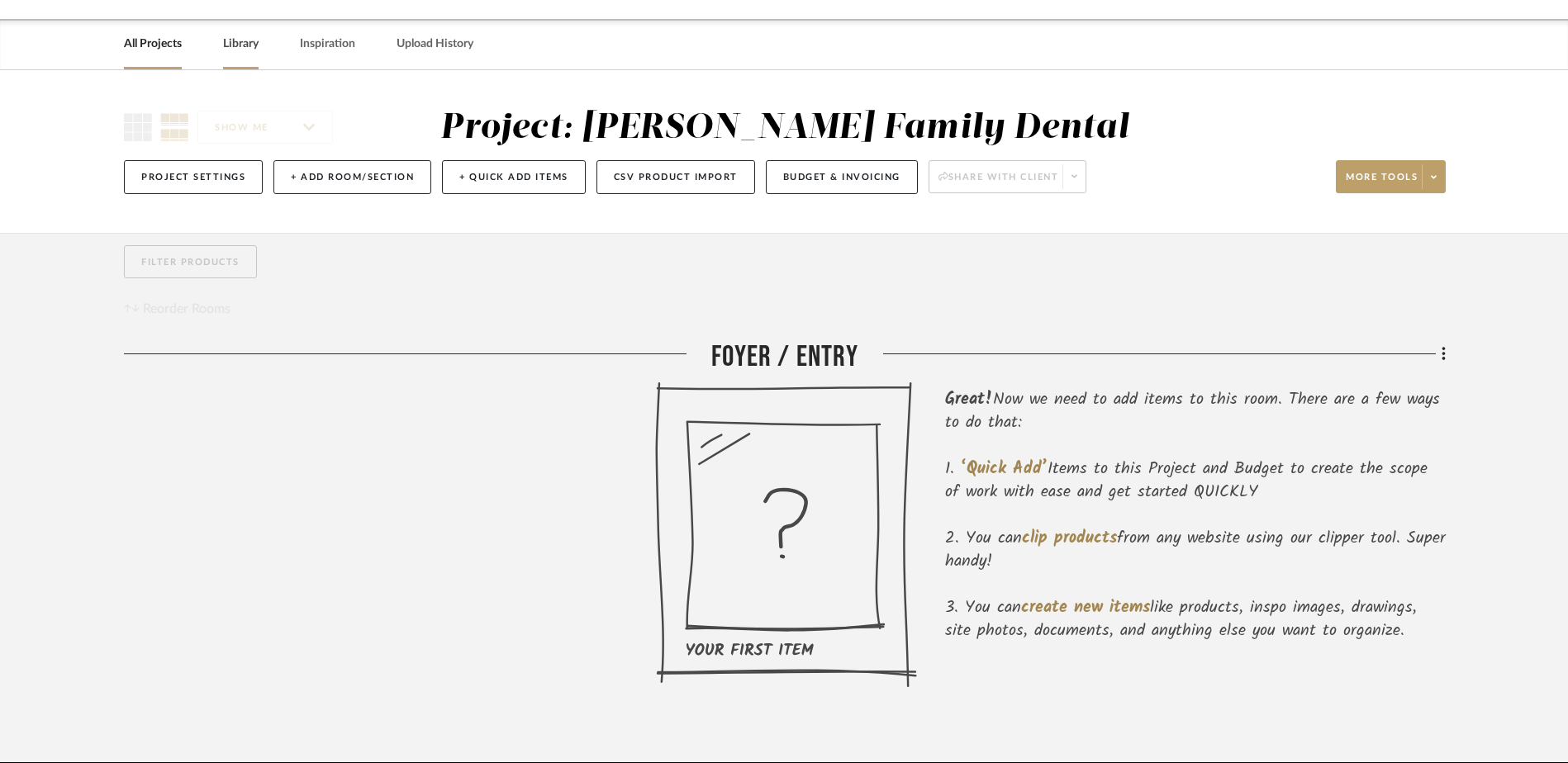
click at [239, 40] on link "Library" at bounding box center [240, 44] width 35 height 22
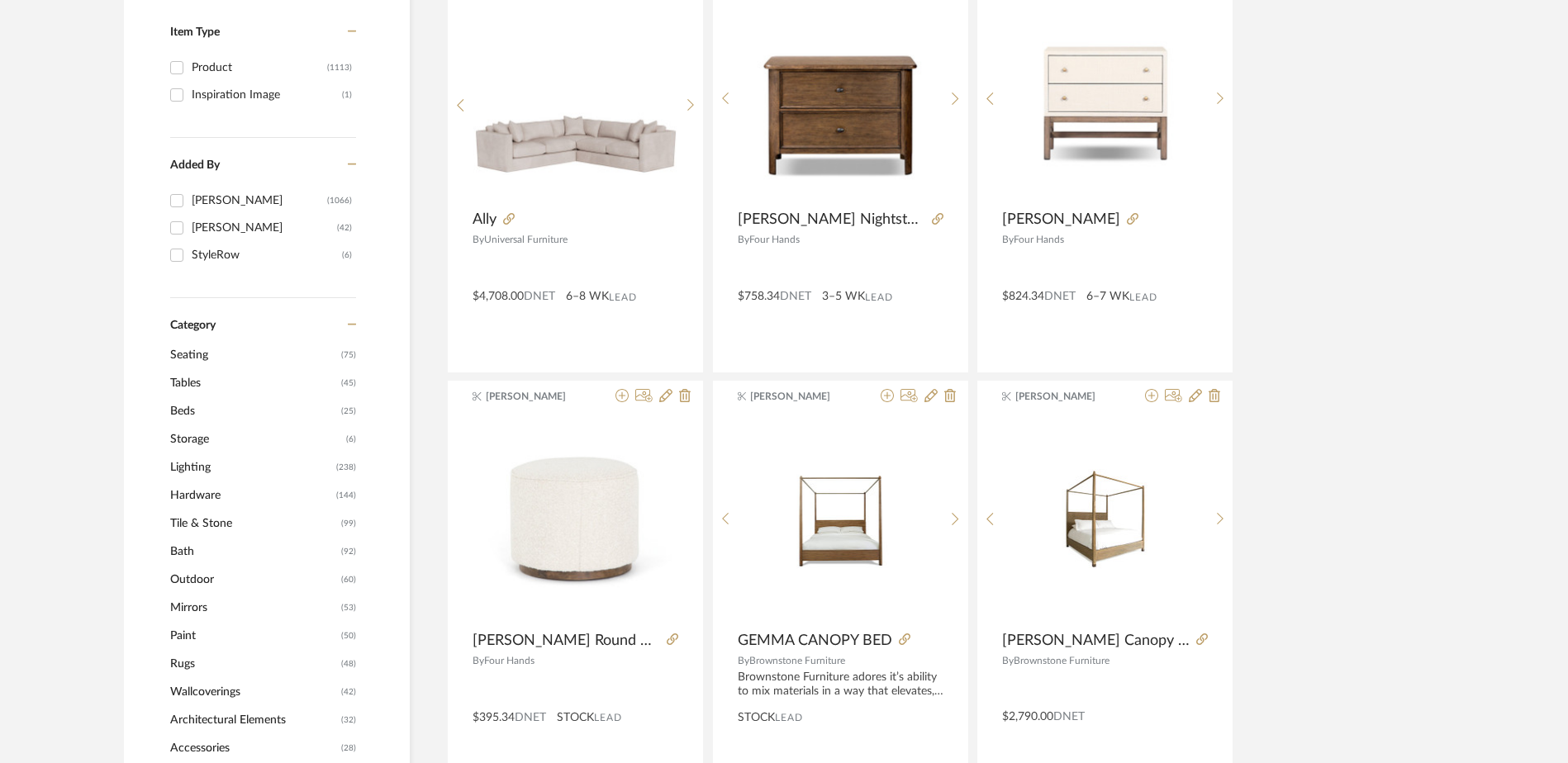
scroll to position [379, 0]
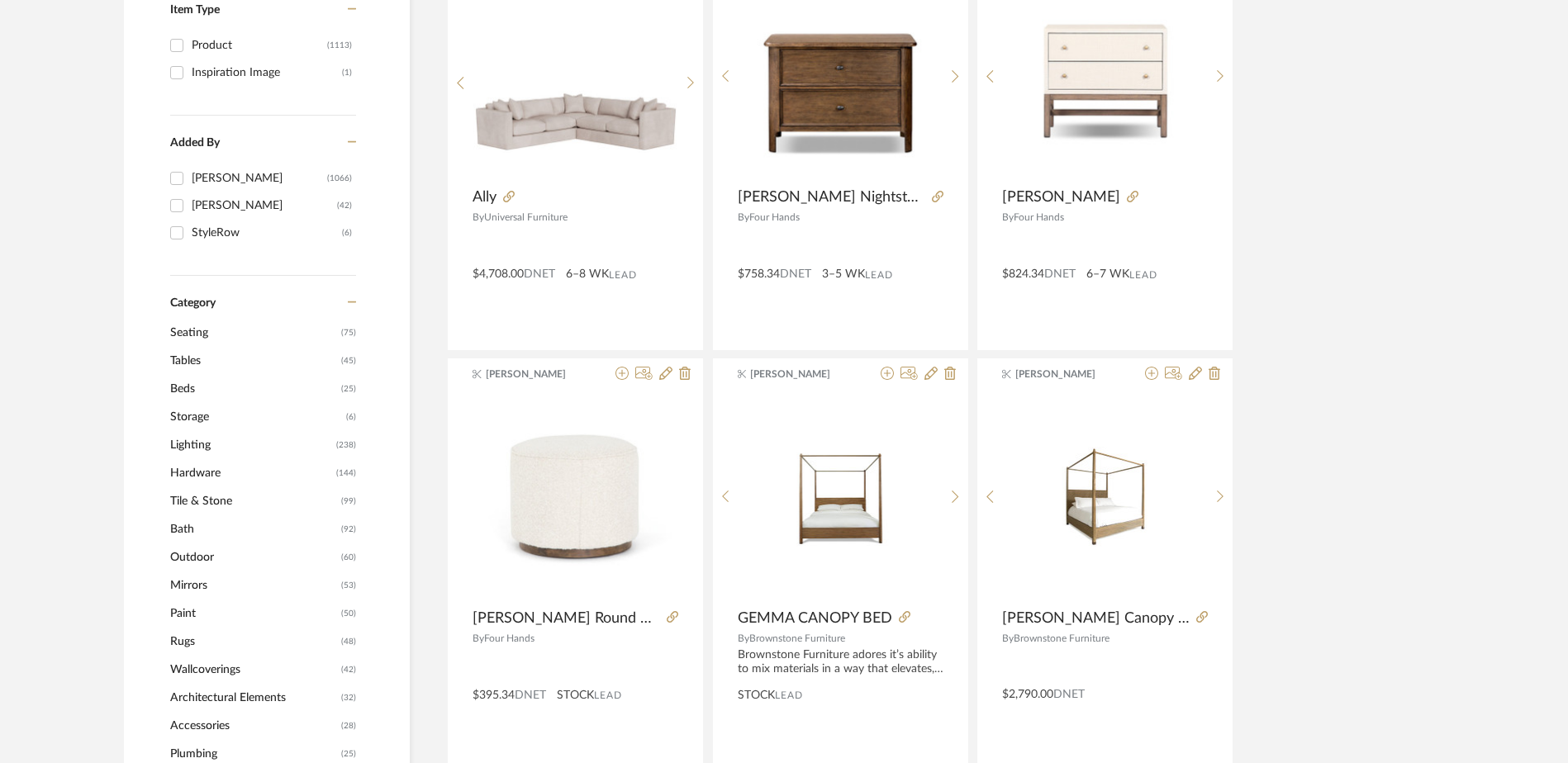
click at [193, 332] on span "Seating" at bounding box center [254, 333] width 167 height 28
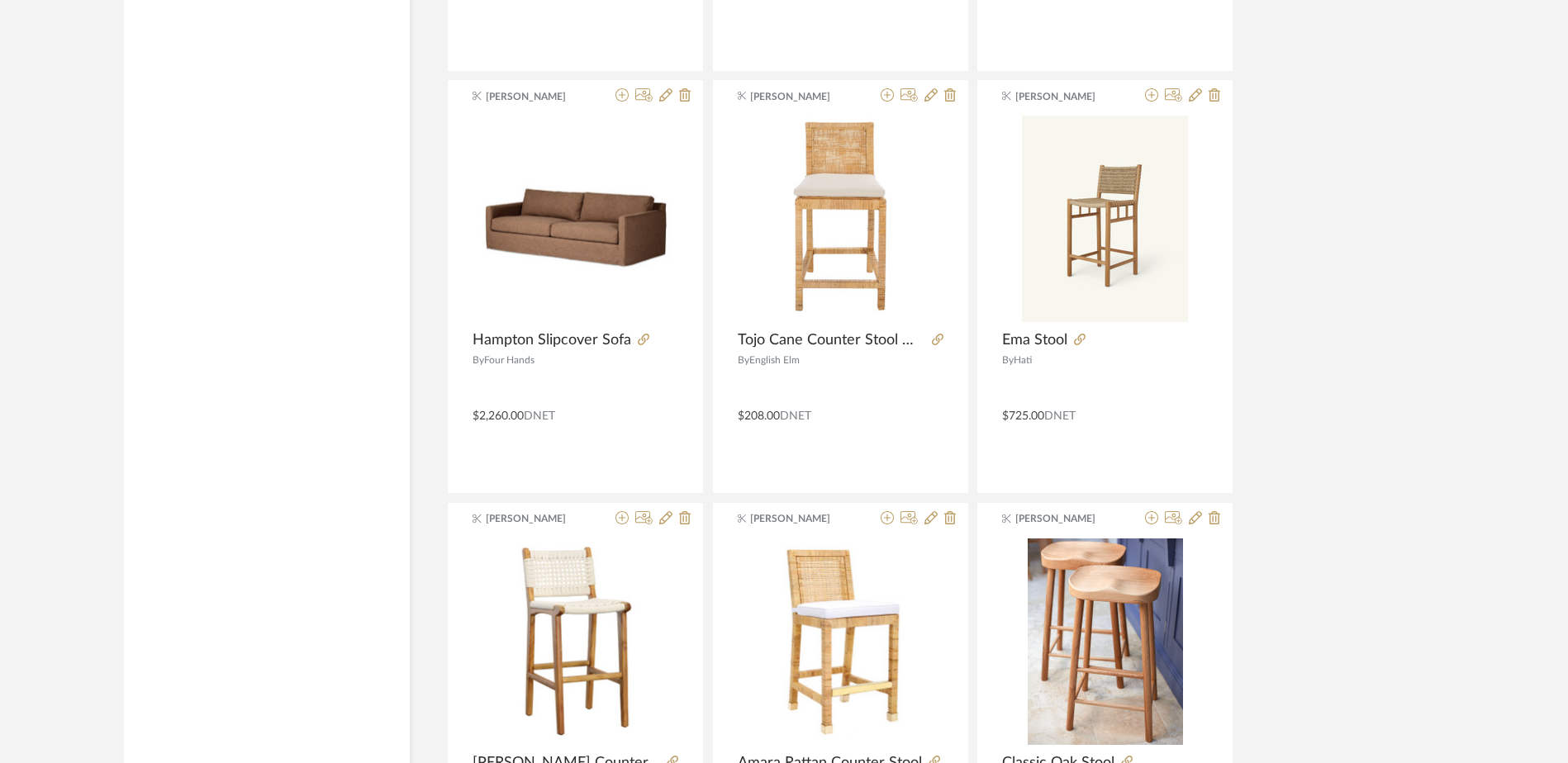
scroll to position [4861, 0]
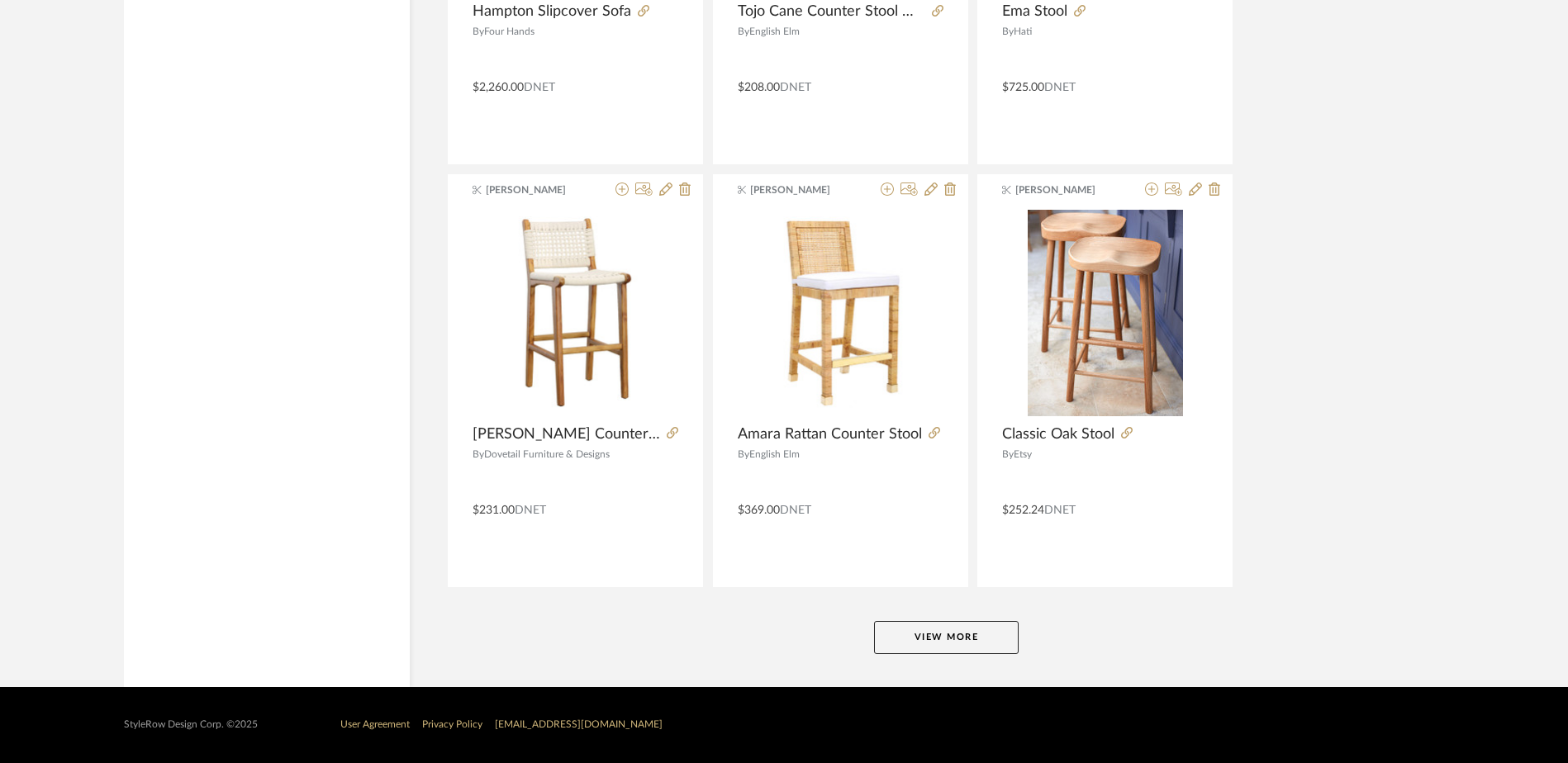
click at [971, 637] on button "View More" at bounding box center [946, 638] width 144 height 33
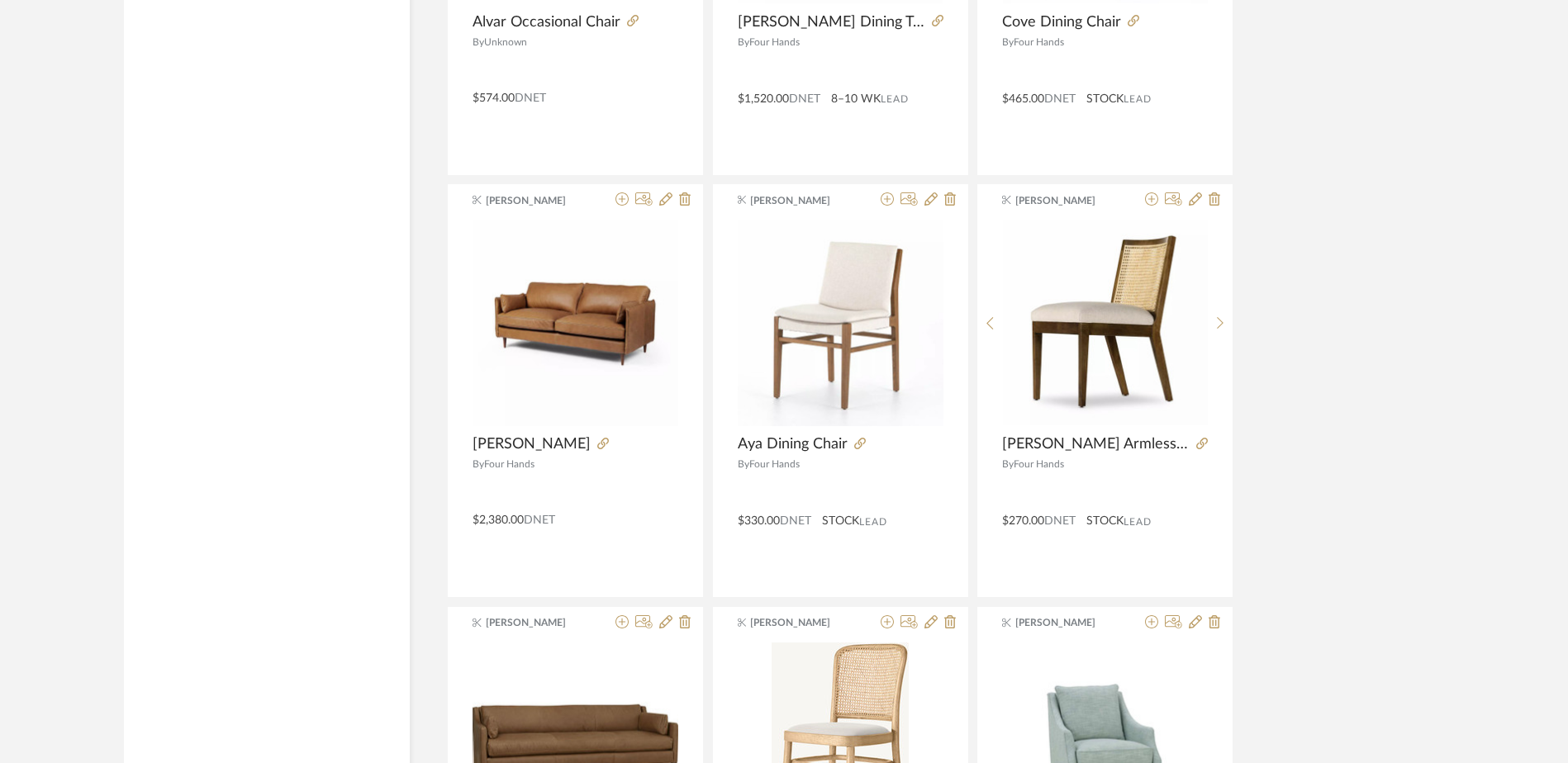
scroll to position [6925, 0]
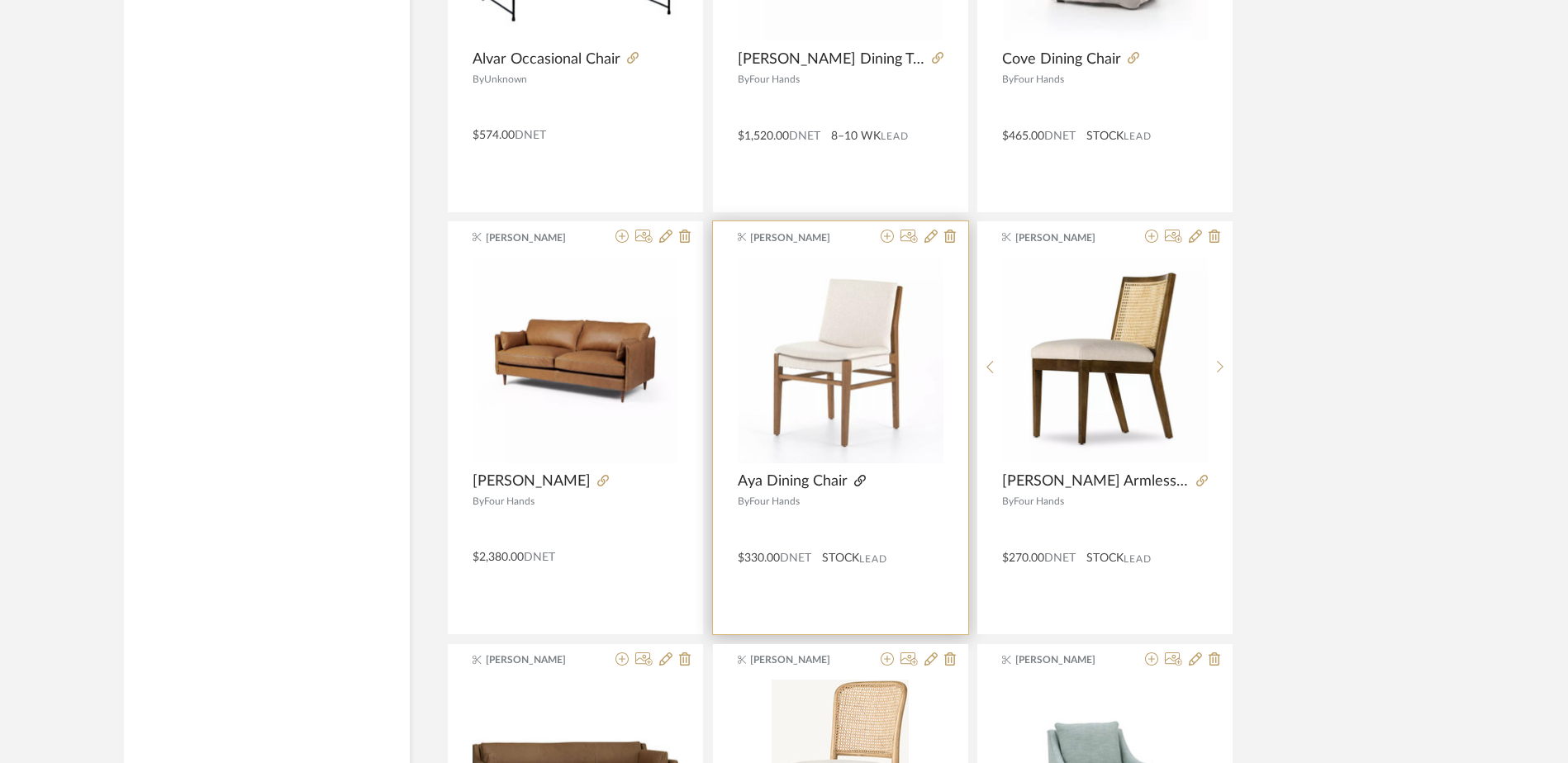
click at [864, 478] on icon at bounding box center [860, 479] width 11 height 11
click at [859, 478] on icon at bounding box center [860, 479] width 11 height 11
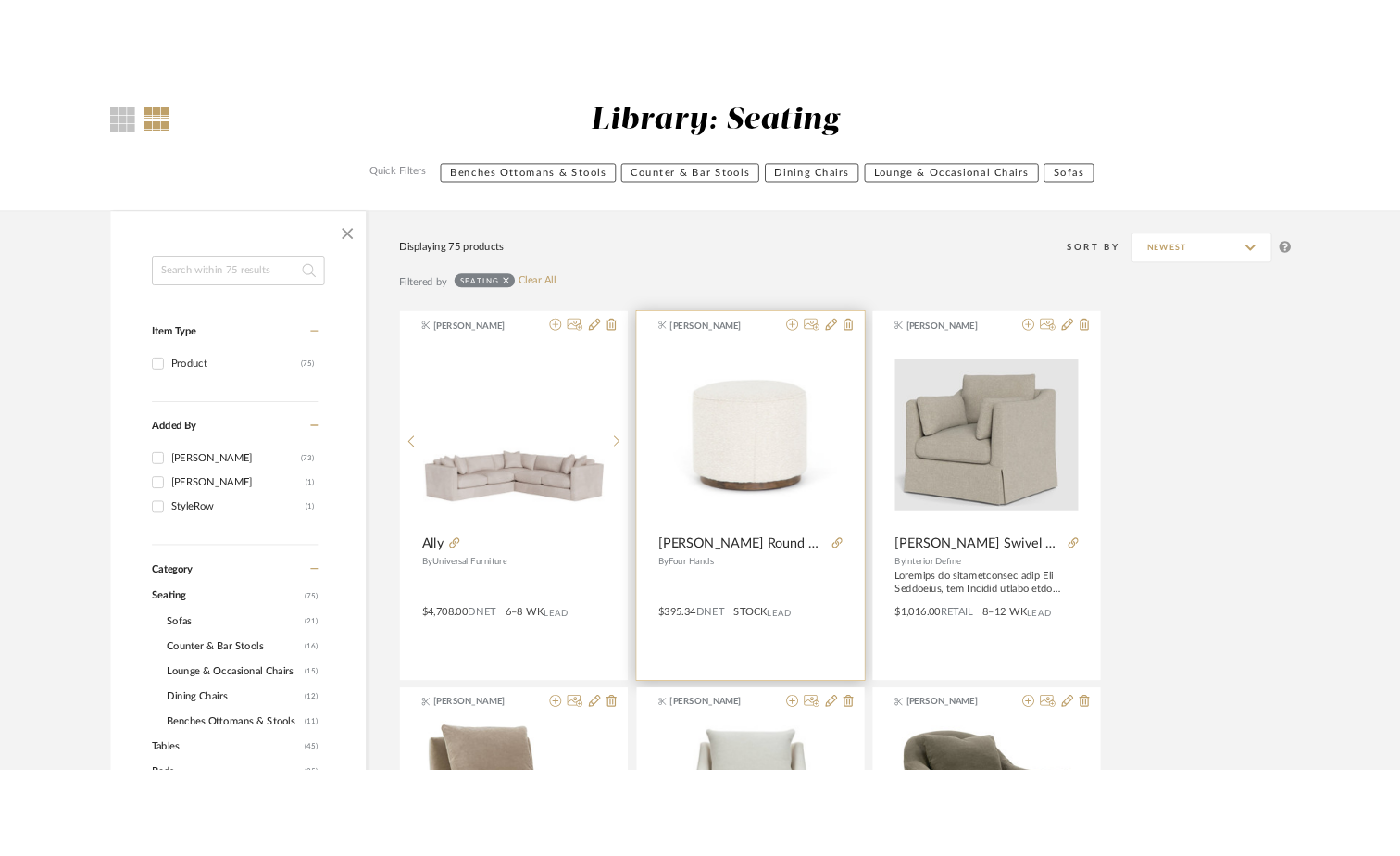
scroll to position [185, 0]
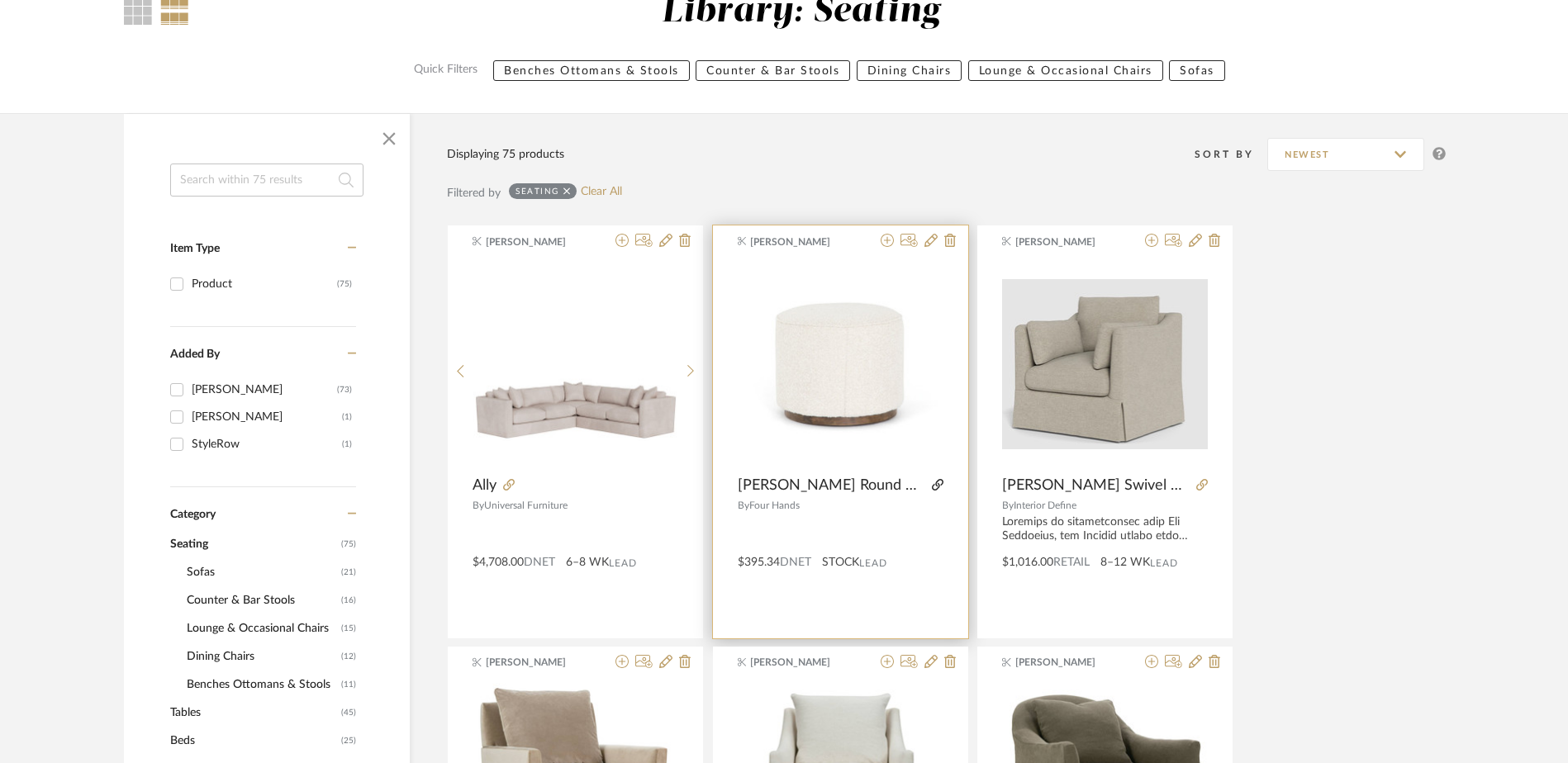
click at [932, 484] on icon at bounding box center [937, 484] width 11 height 11
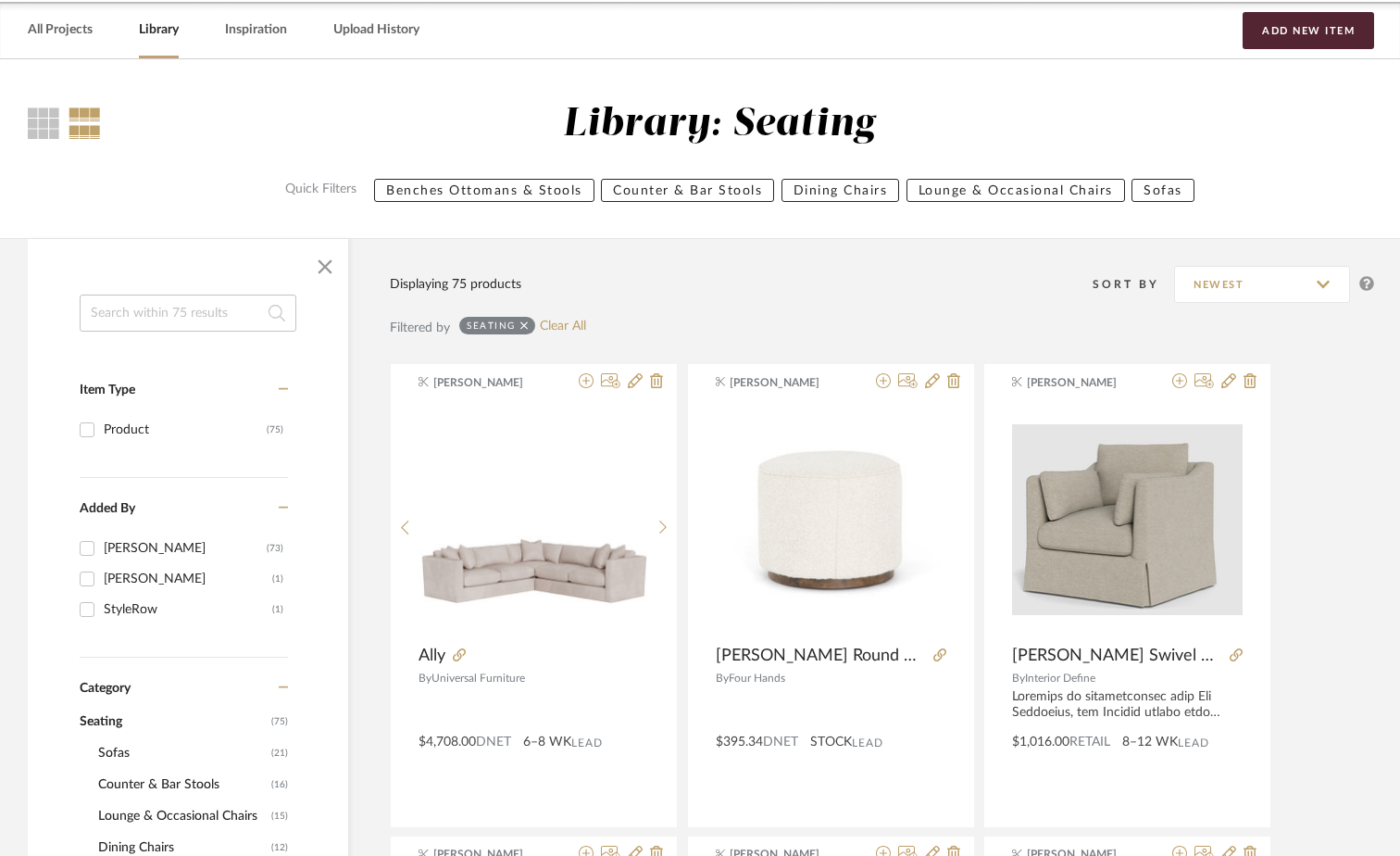
scroll to position [0, 0]
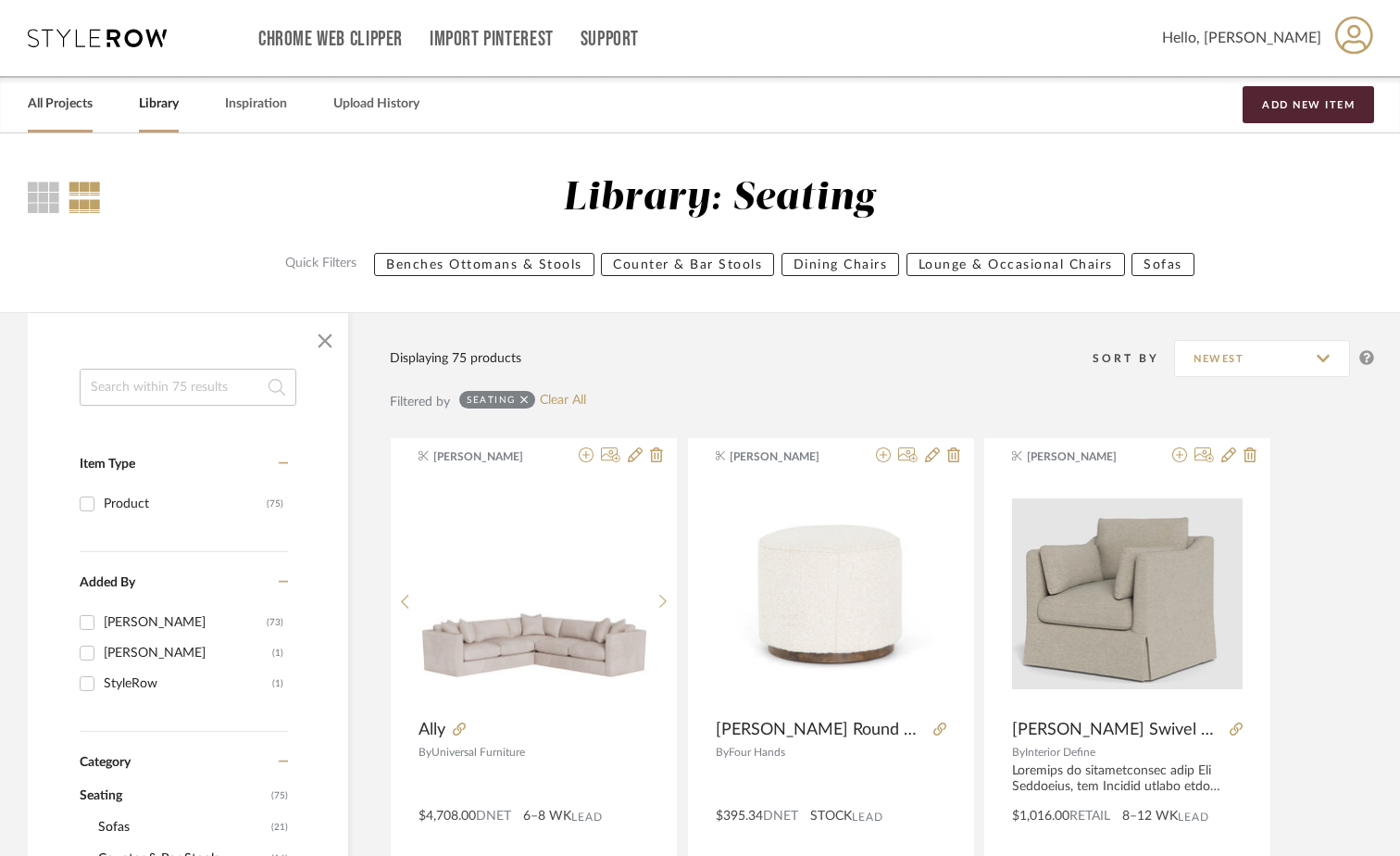
click at [72, 106] on link "All Projects" at bounding box center [60, 104] width 65 height 25
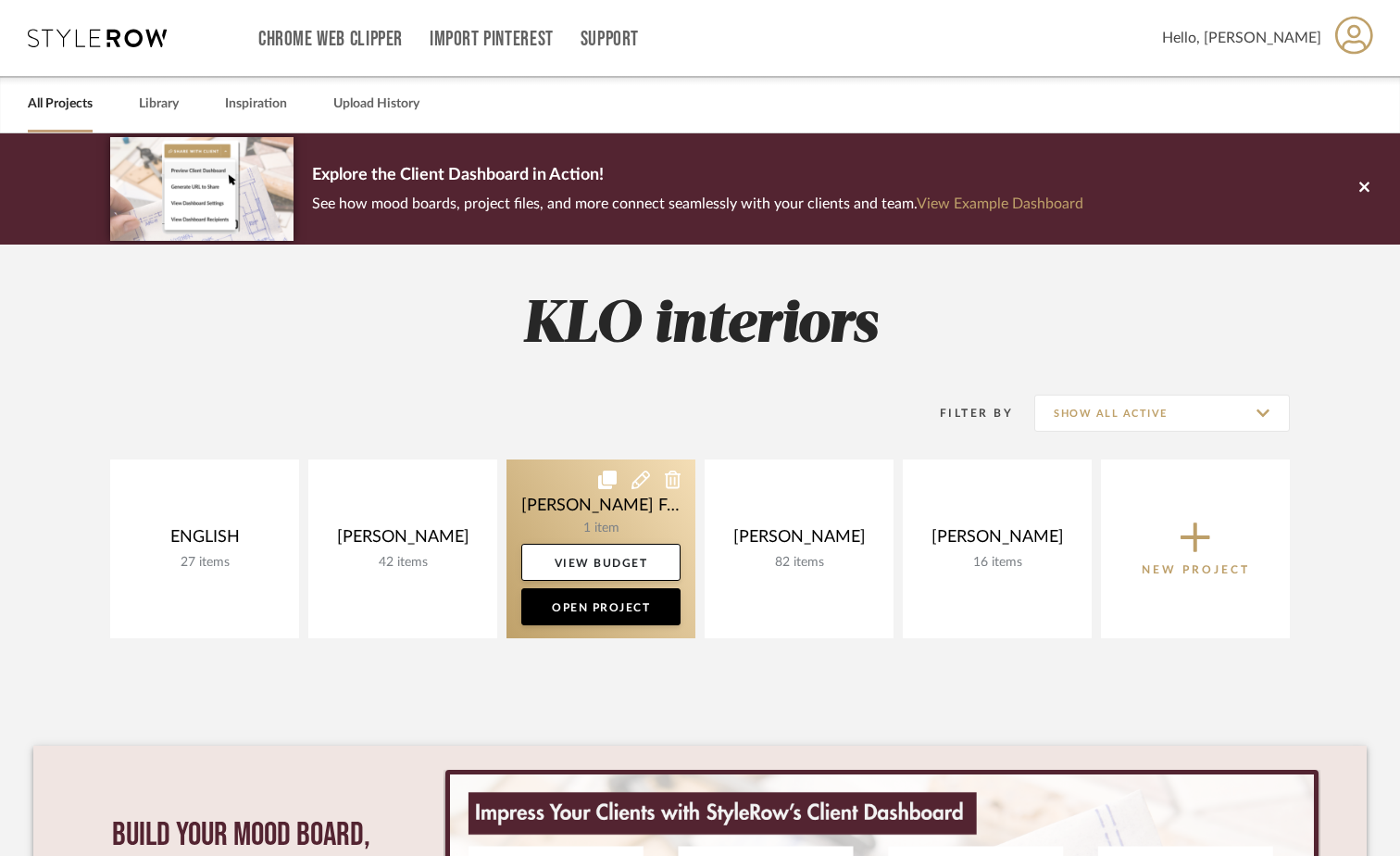
click at [557, 507] on link at bounding box center [601, 548] width 189 height 178
